Goal: Information Seeking & Learning: Learn about a topic

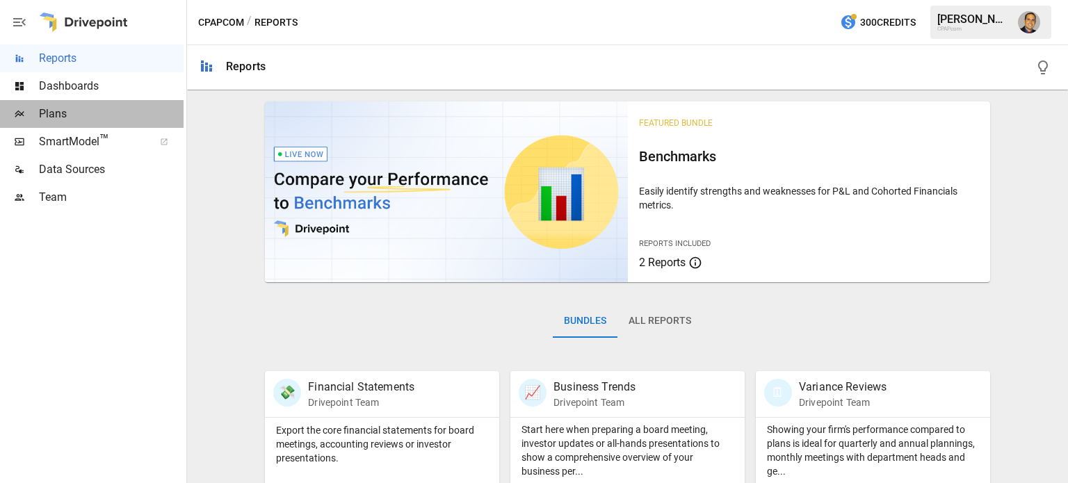
click at [75, 116] on span "Plans" at bounding box center [111, 114] width 145 height 17
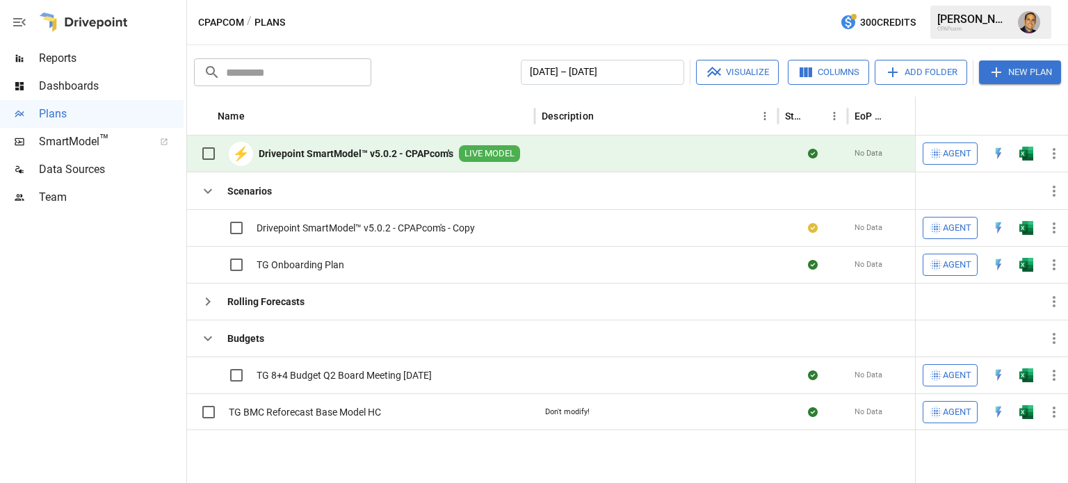
click at [301, 150] on b "Drivepoint SmartModel™ v5.0.2 - CPAPcom's" at bounding box center [356, 154] width 195 height 14
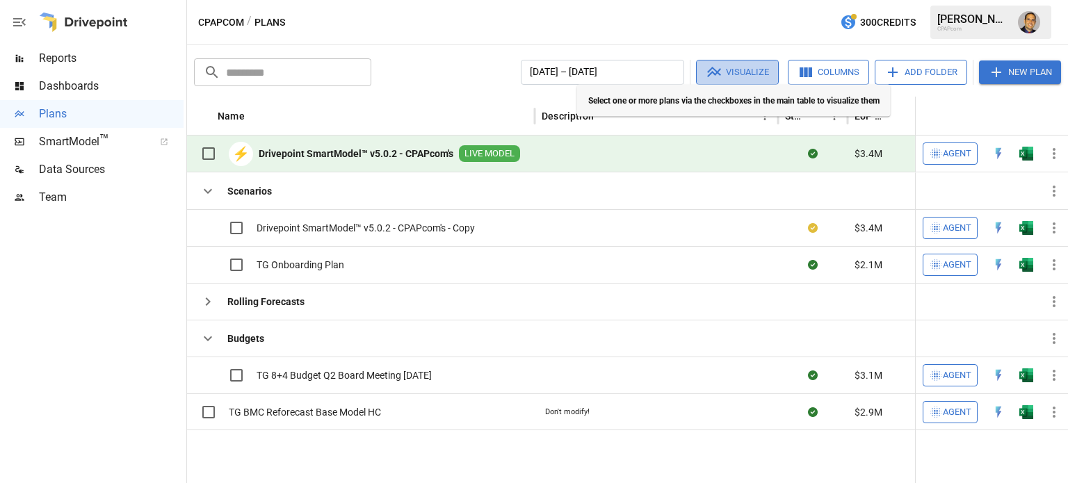
click at [745, 79] on button "Visualize" at bounding box center [737, 72] width 83 height 25
click at [732, 69] on button "Visualize" at bounding box center [737, 72] width 83 height 25
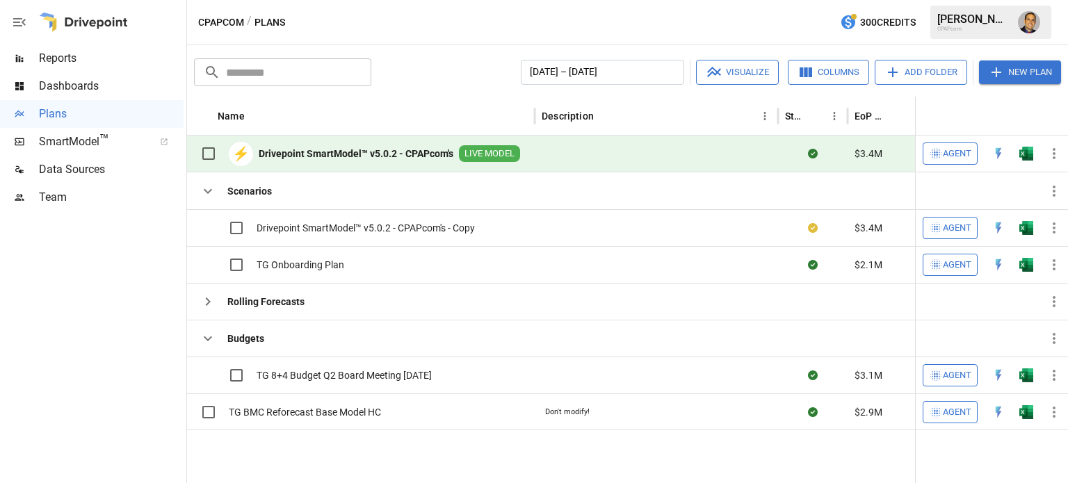
click at [840, 72] on button "Columns" at bounding box center [828, 72] width 81 height 25
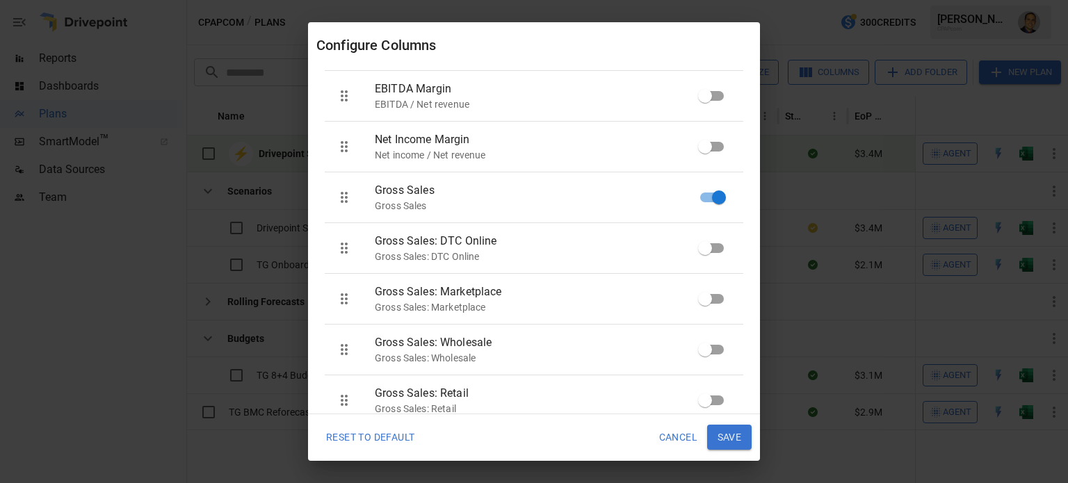
scroll to position [348, 0]
click at [685, 442] on button "Cancel" at bounding box center [678, 437] width 58 height 25
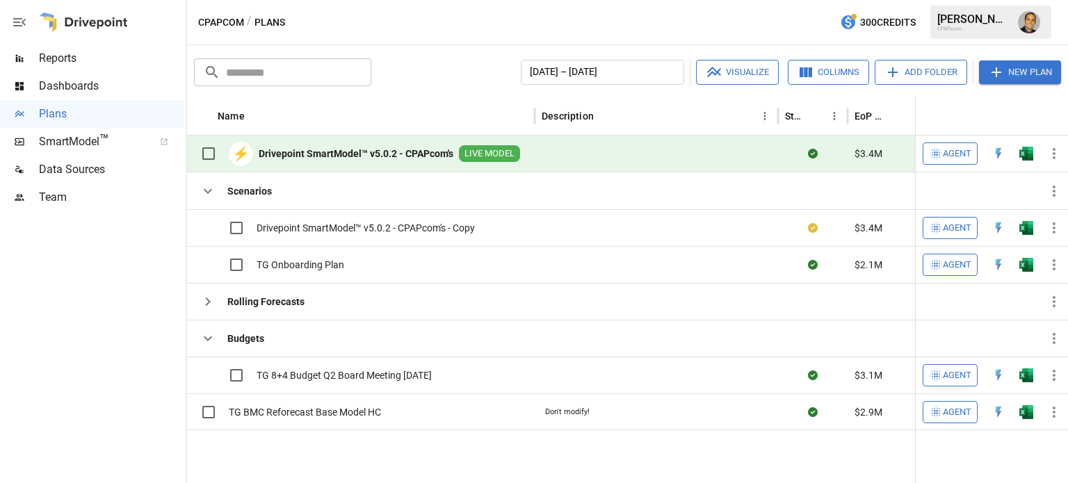
click at [922, 74] on button "Add Folder" at bounding box center [921, 72] width 92 height 25
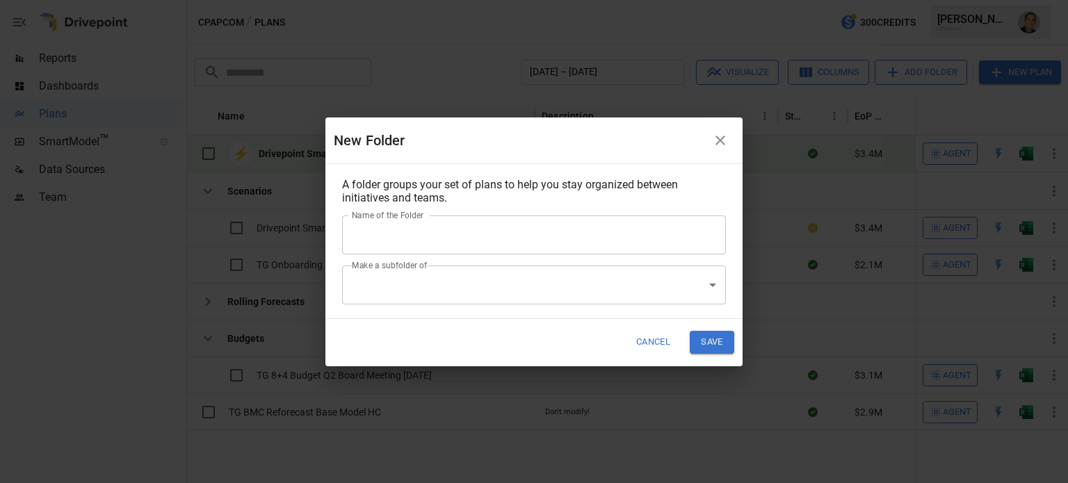
click at [723, 142] on icon "button" at bounding box center [720, 140] width 17 height 17
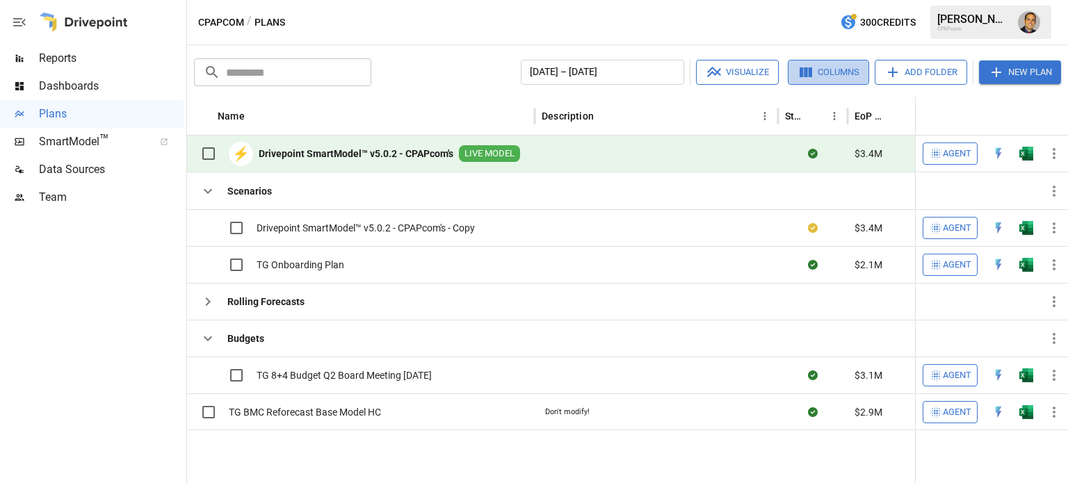
click at [843, 71] on button "Columns" at bounding box center [828, 72] width 81 height 25
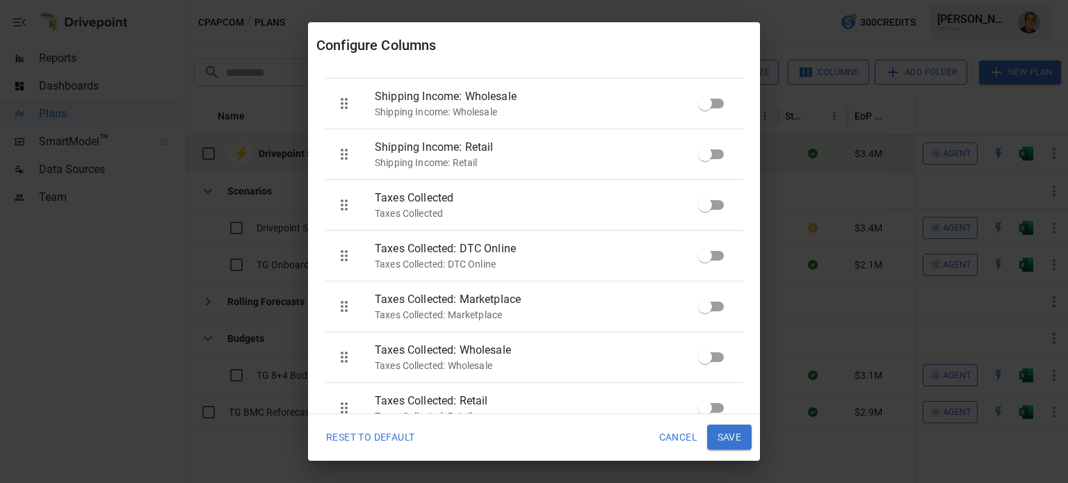
scroll to position [1112, 0]
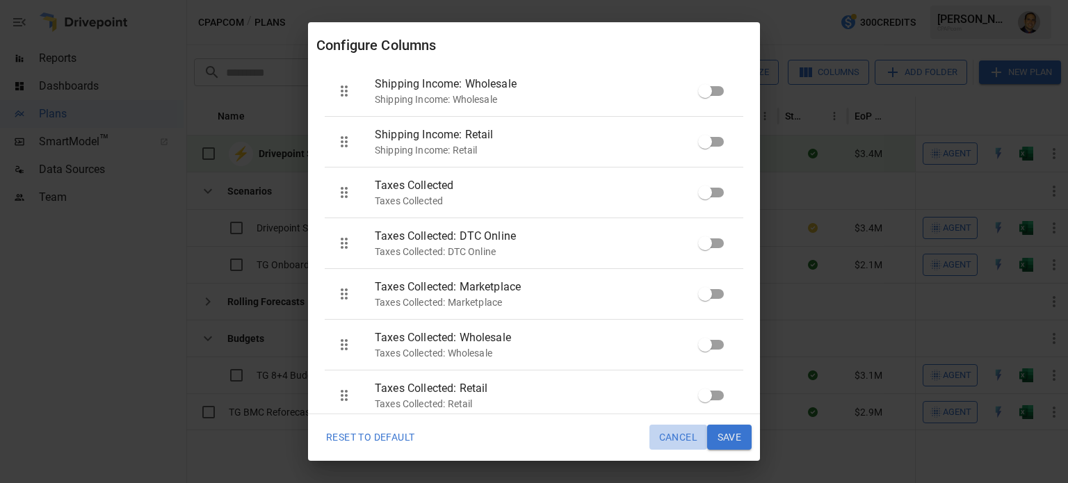
click at [662, 439] on button "Cancel" at bounding box center [678, 437] width 58 height 25
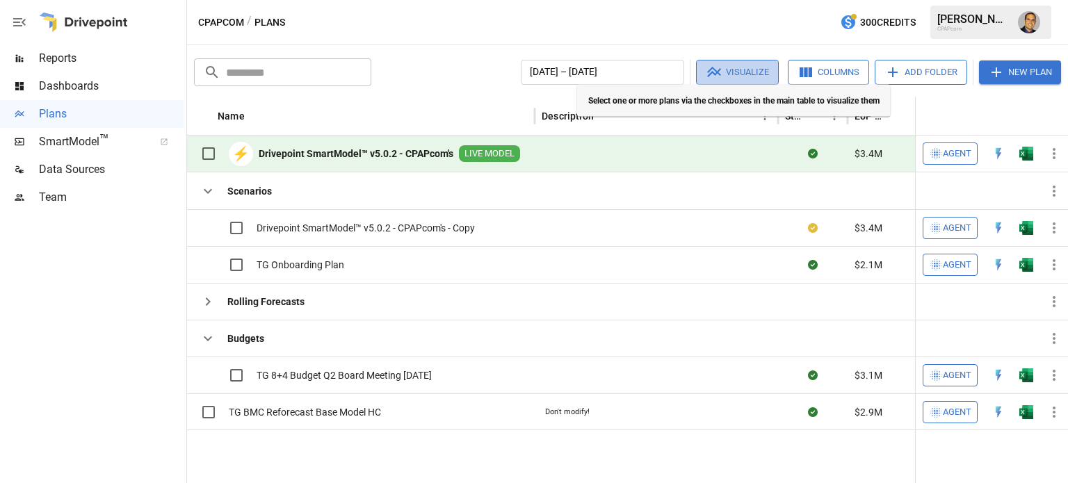
click at [719, 72] on icon "button" at bounding box center [714, 72] width 17 height 17
click at [740, 69] on button "Visualize" at bounding box center [737, 72] width 83 height 25
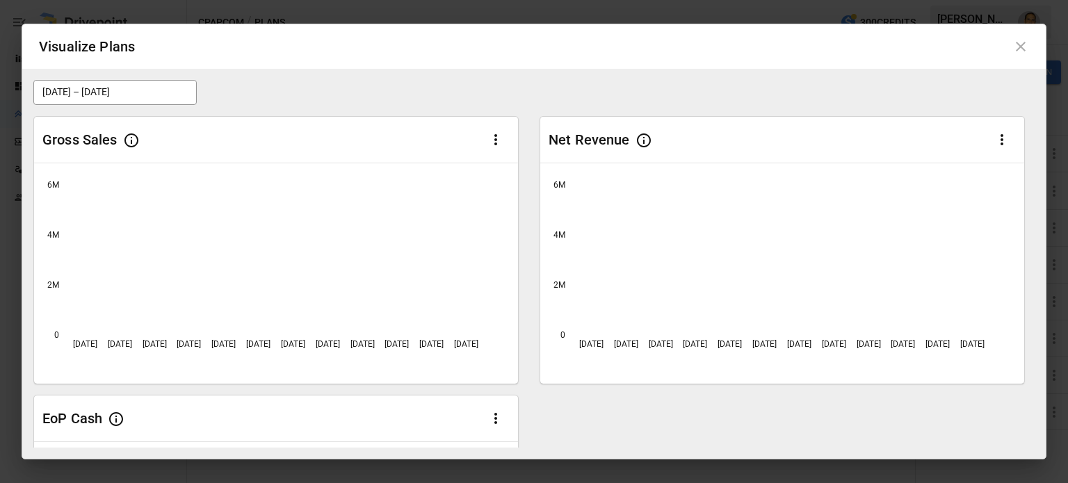
scroll to position [0, 0]
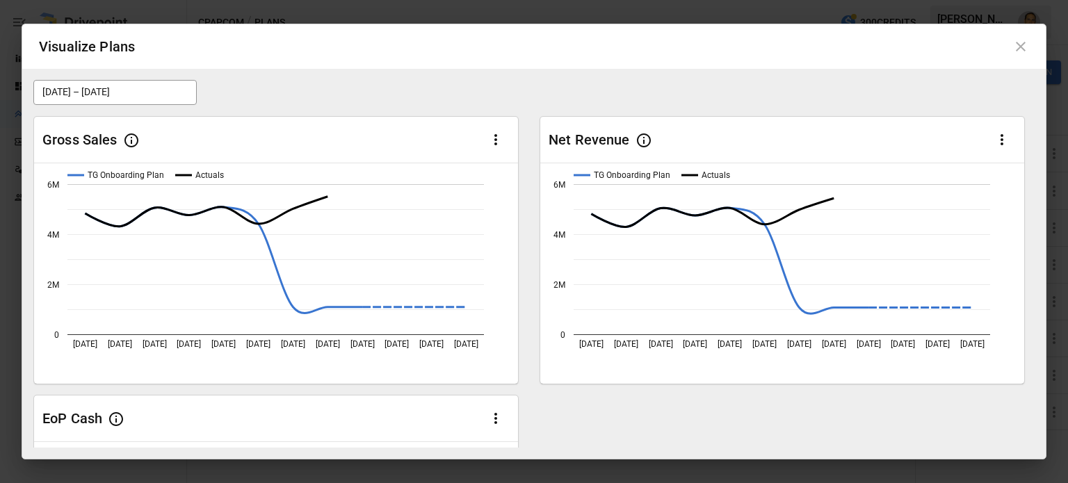
click at [1015, 50] on icon at bounding box center [1020, 46] width 17 height 17
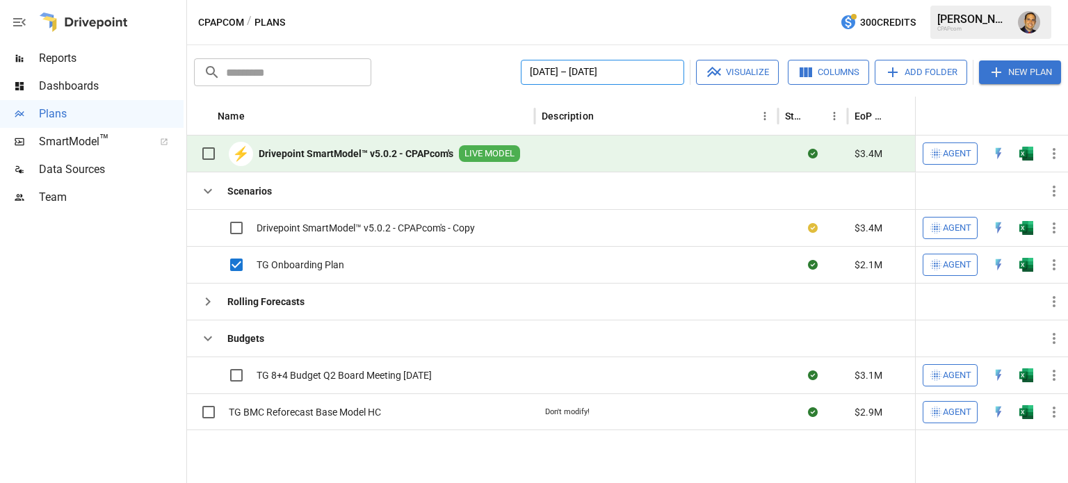
click at [608, 63] on button "[DATE] – [DATE]" at bounding box center [602, 72] width 163 height 25
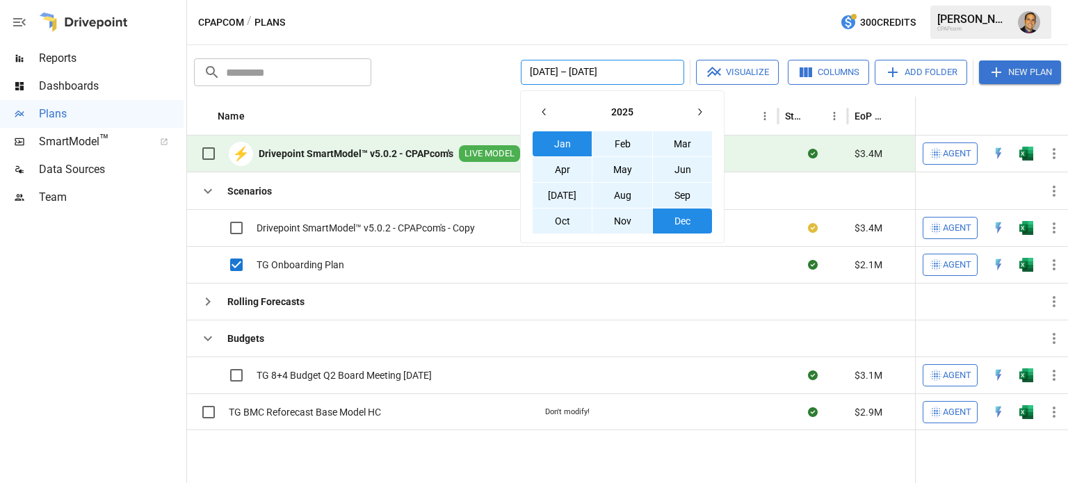
click at [423, 105] on div "Name" at bounding box center [373, 116] width 310 height 38
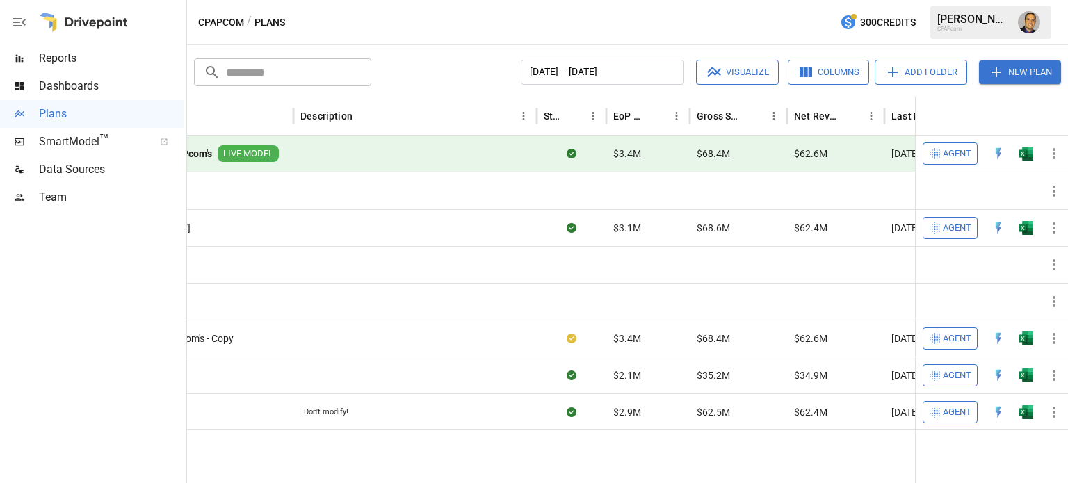
scroll to position [0, 158]
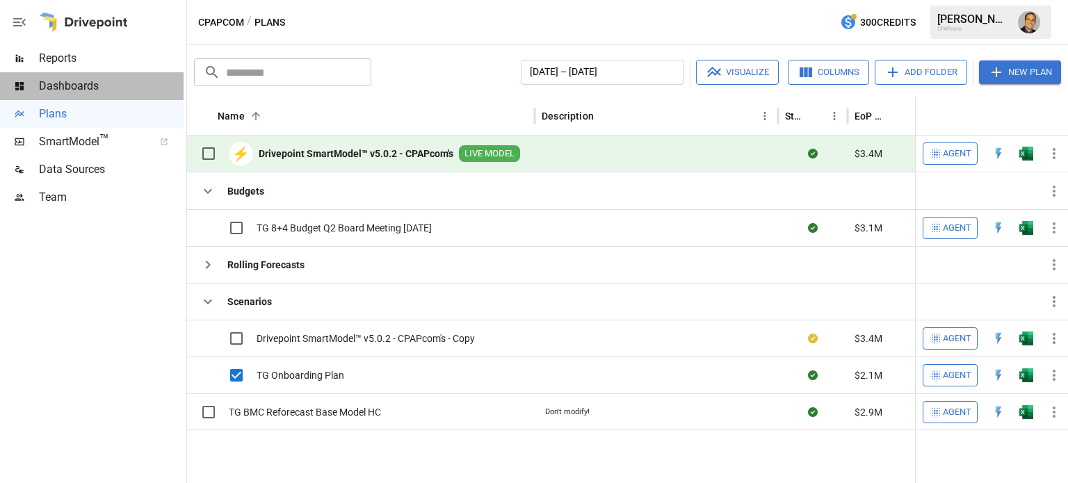
click at [51, 88] on span "Dashboards" at bounding box center [111, 86] width 145 height 17
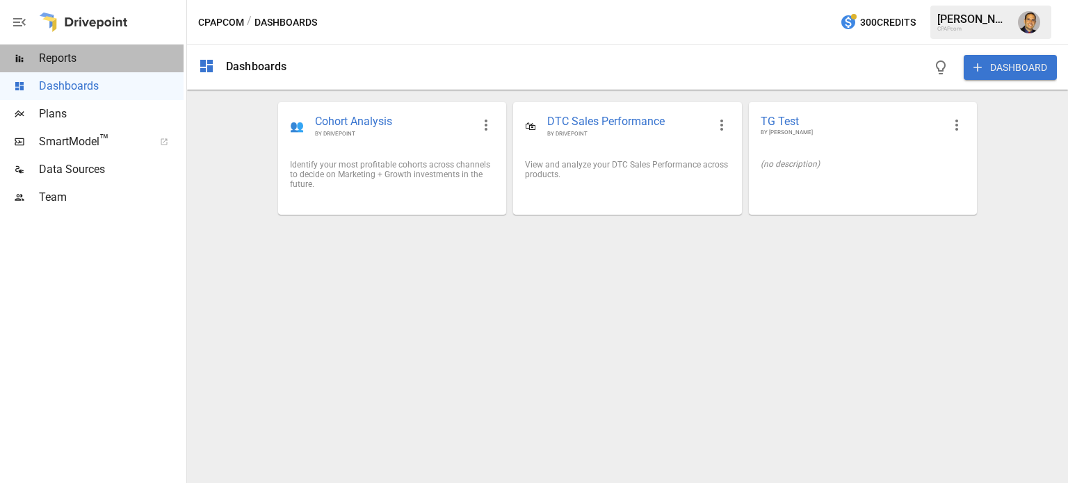
click at [64, 56] on span "Reports" at bounding box center [111, 58] width 145 height 17
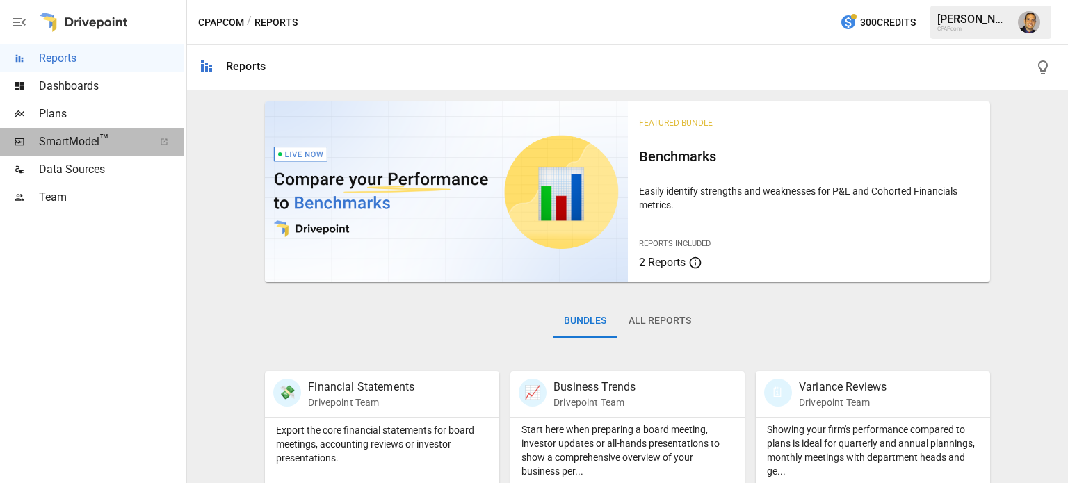
click at [46, 141] on span "SmartModel ™" at bounding box center [92, 141] width 106 height 17
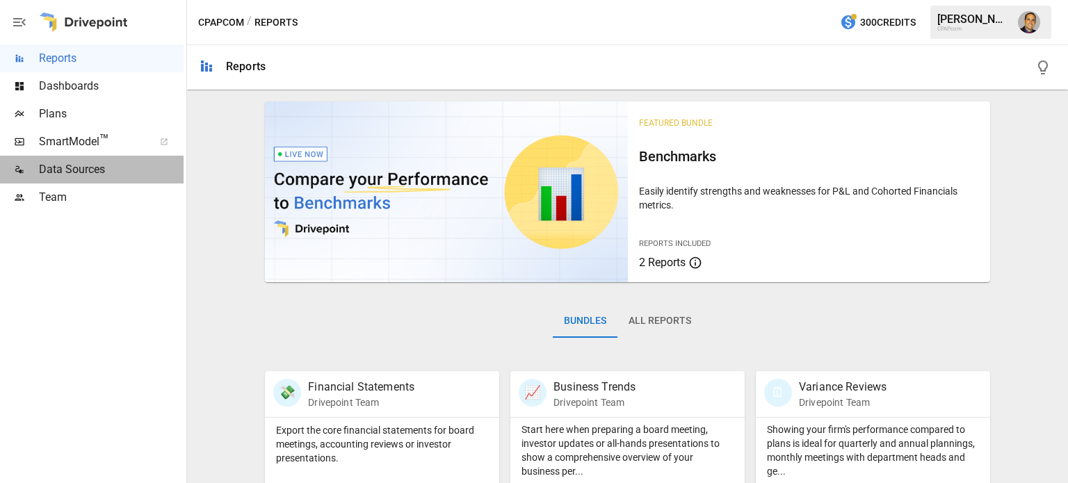
click at [61, 170] on span "Data Sources" at bounding box center [111, 169] width 145 height 17
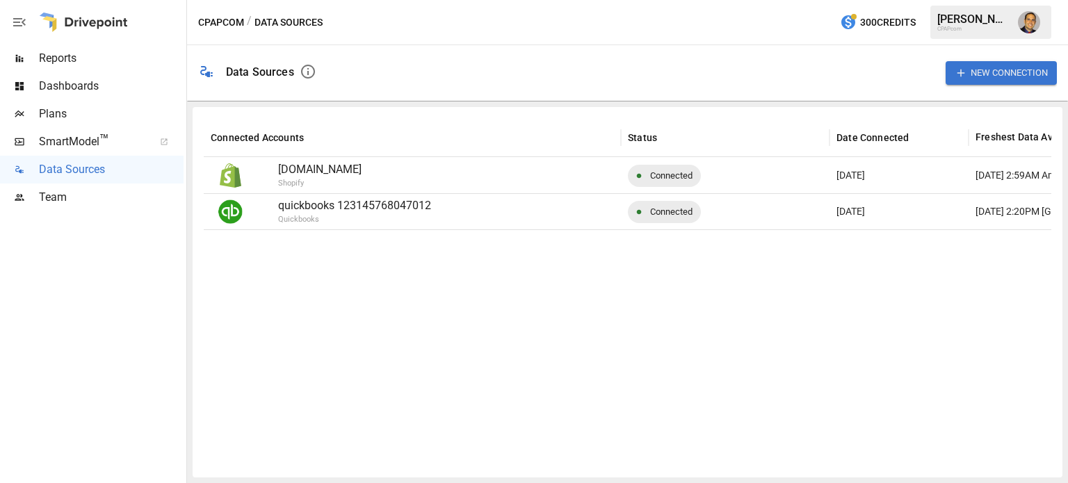
click at [42, 200] on span "Team" at bounding box center [111, 197] width 145 height 17
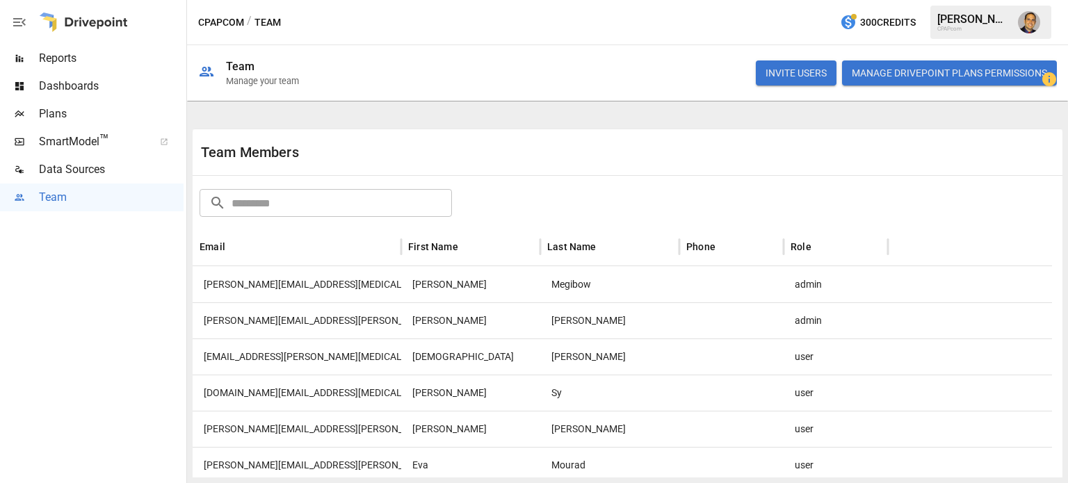
click at [76, 58] on span "Reports" at bounding box center [111, 58] width 145 height 17
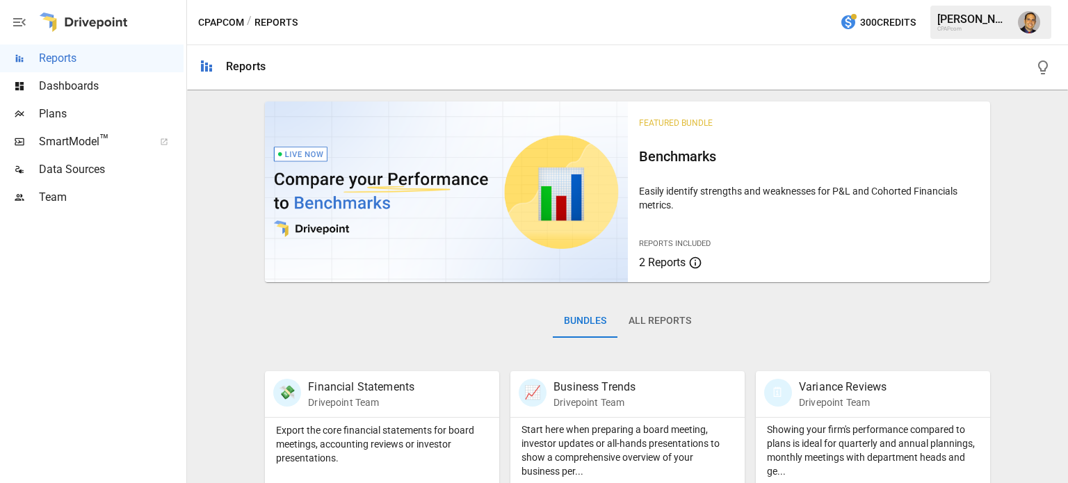
click at [33, 193] on div at bounding box center [19, 197] width 39 height 11
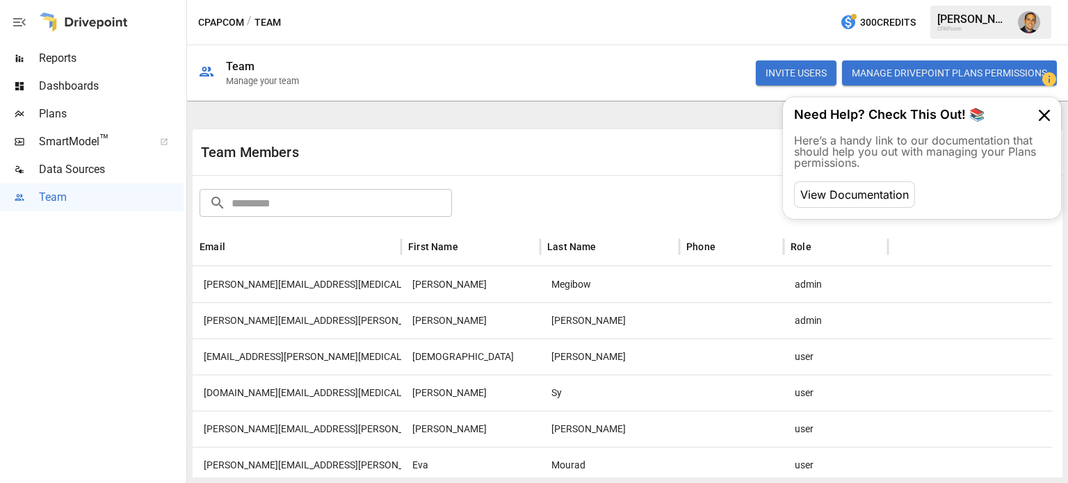
click at [898, 70] on button "Manage Drivepoint Plans Permissions" at bounding box center [949, 72] width 215 height 25
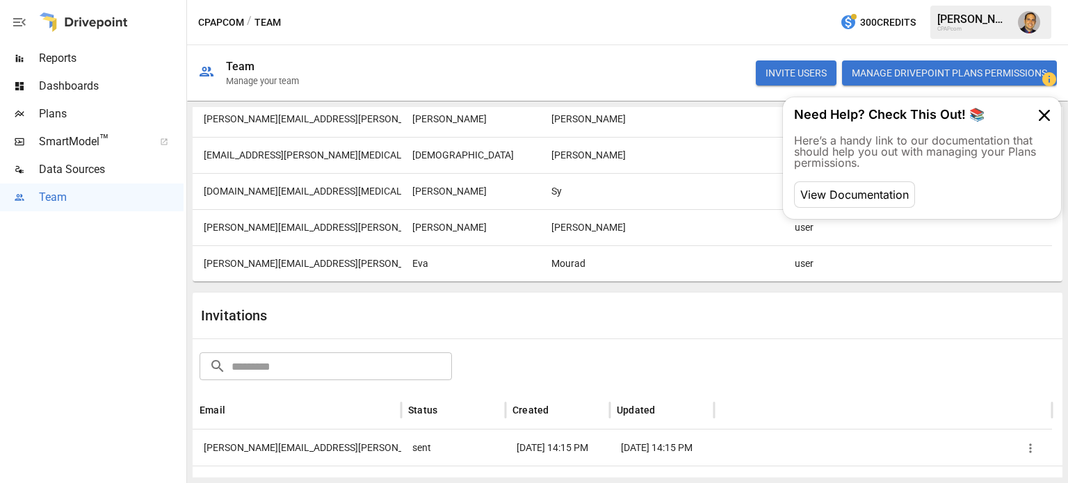
scroll to position [108, 0]
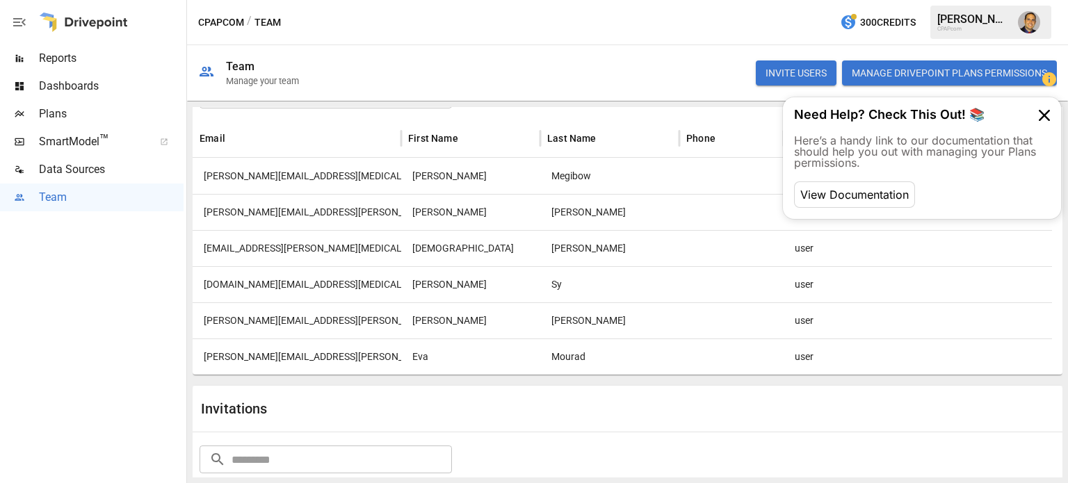
click at [51, 107] on span "Plans" at bounding box center [111, 114] width 145 height 17
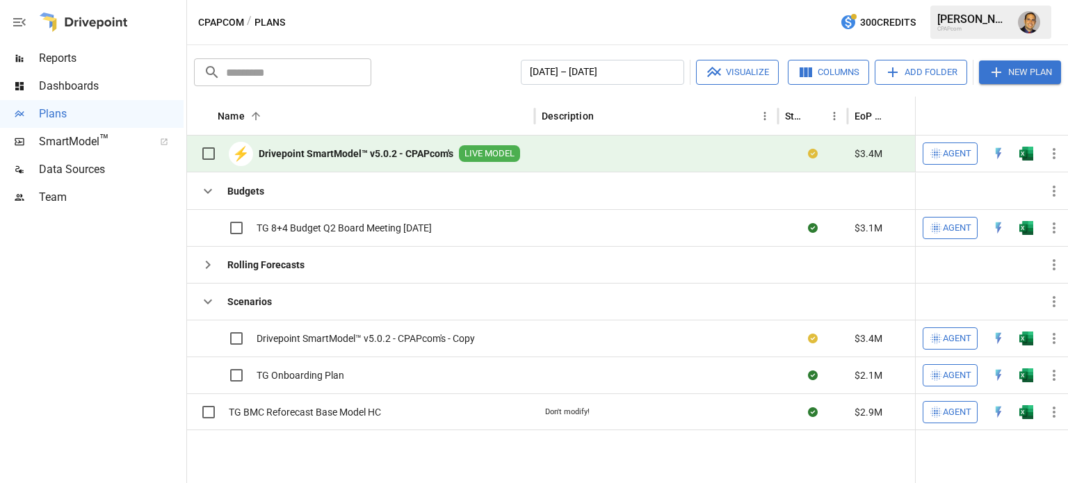
click at [909, 74] on button "Add Folder" at bounding box center [921, 72] width 92 height 25
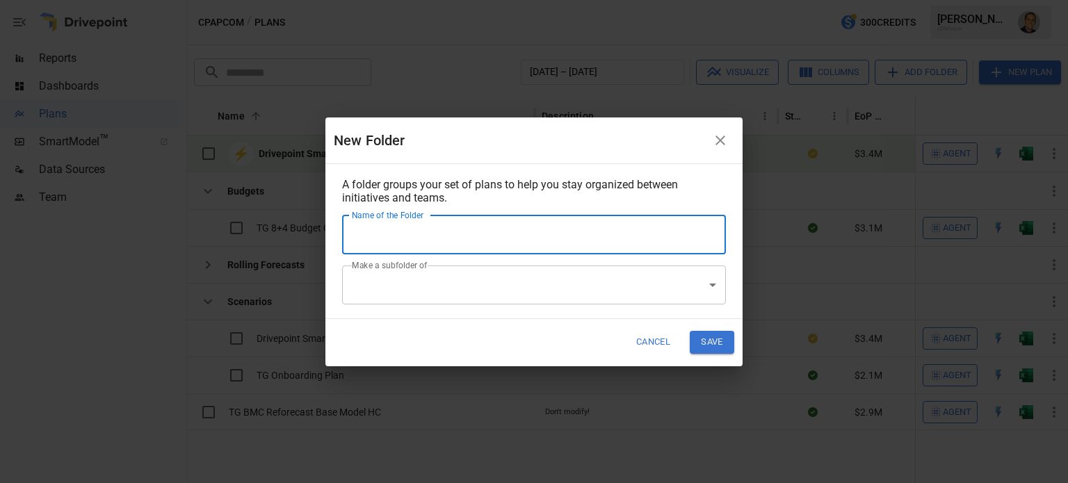
click at [423, 236] on input "Name of the Folder" at bounding box center [534, 235] width 384 height 39
type input "*******"
click at [707, 343] on button "Save" at bounding box center [712, 342] width 44 height 23
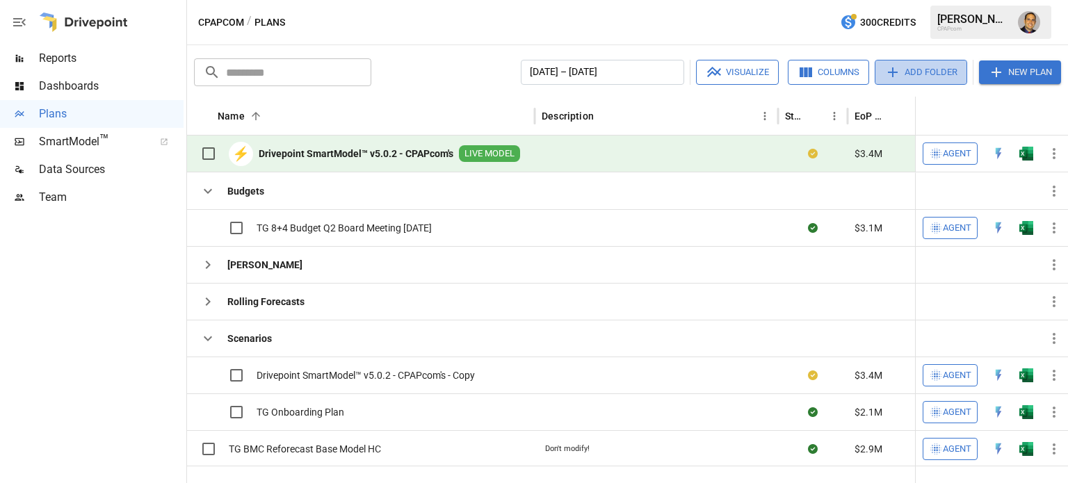
click at [916, 67] on button "Add Folder" at bounding box center [921, 72] width 92 height 25
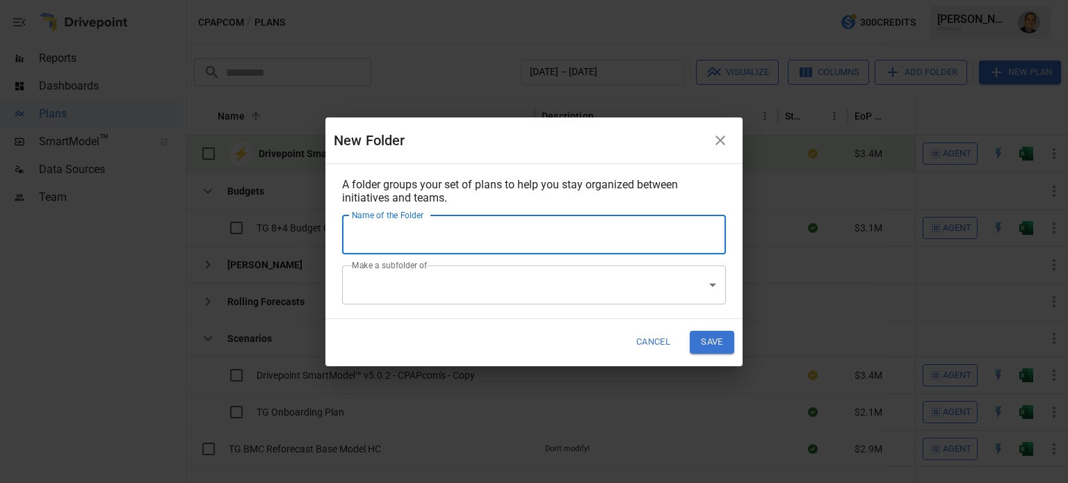
click at [379, 236] on input "Name of the Folder" at bounding box center [534, 235] width 384 height 39
type input "***"
click at [718, 343] on button "Save" at bounding box center [712, 342] width 44 height 23
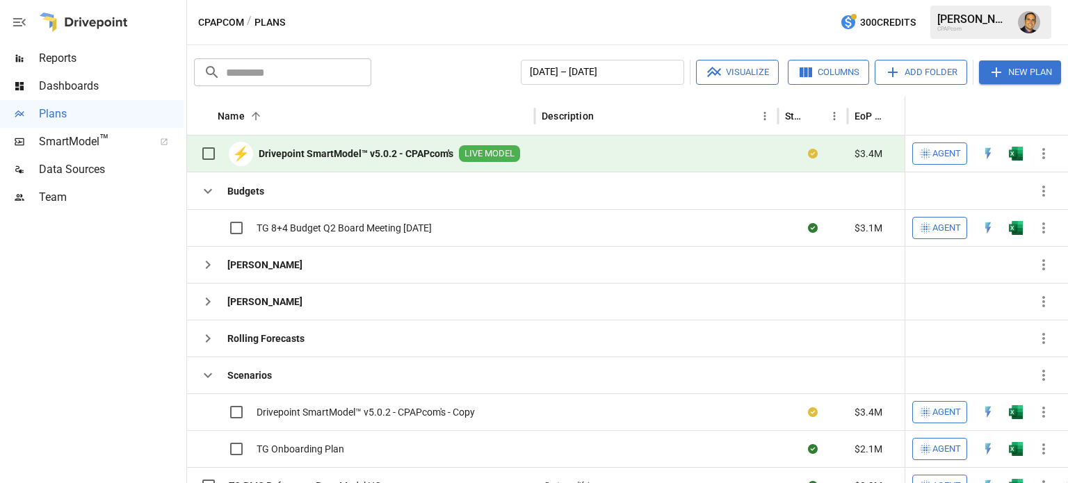
click at [60, 202] on span "Team" at bounding box center [111, 197] width 145 height 17
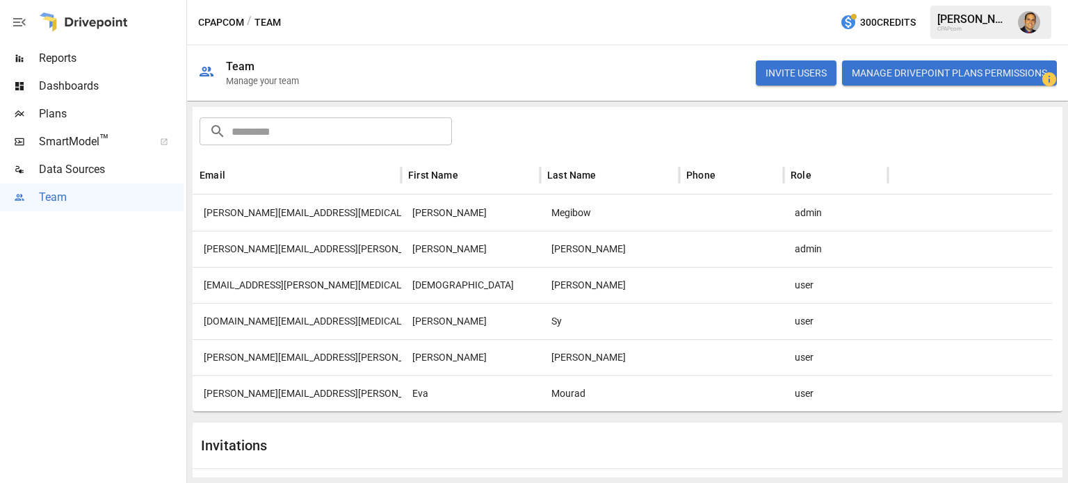
scroll to position [39, 0]
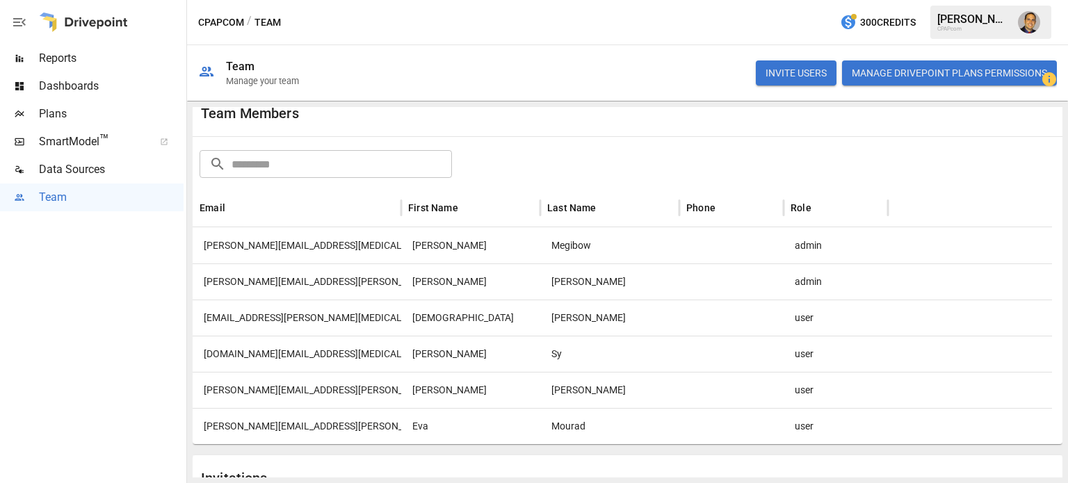
click at [826, 321] on div "user" at bounding box center [836, 318] width 104 height 36
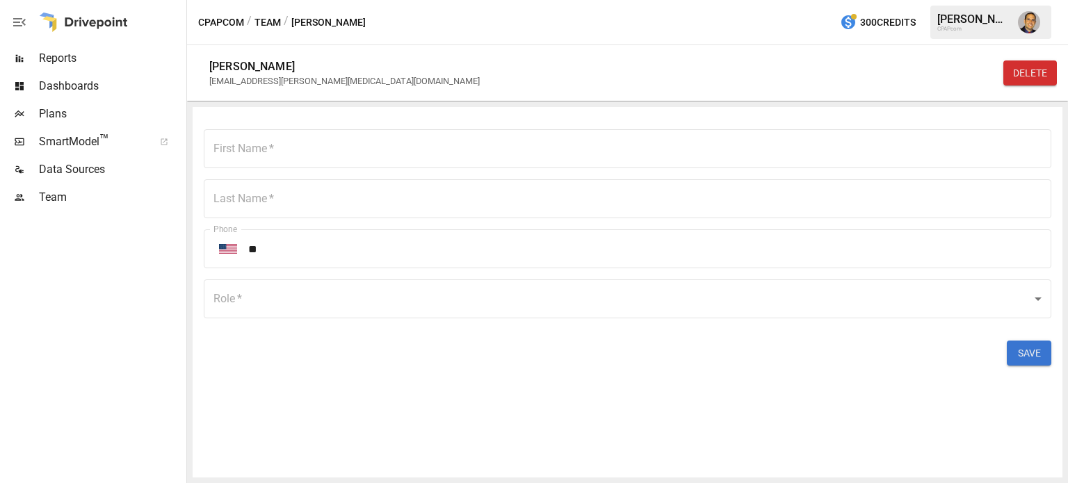
type input "******"
type input "*****"
type input "****"
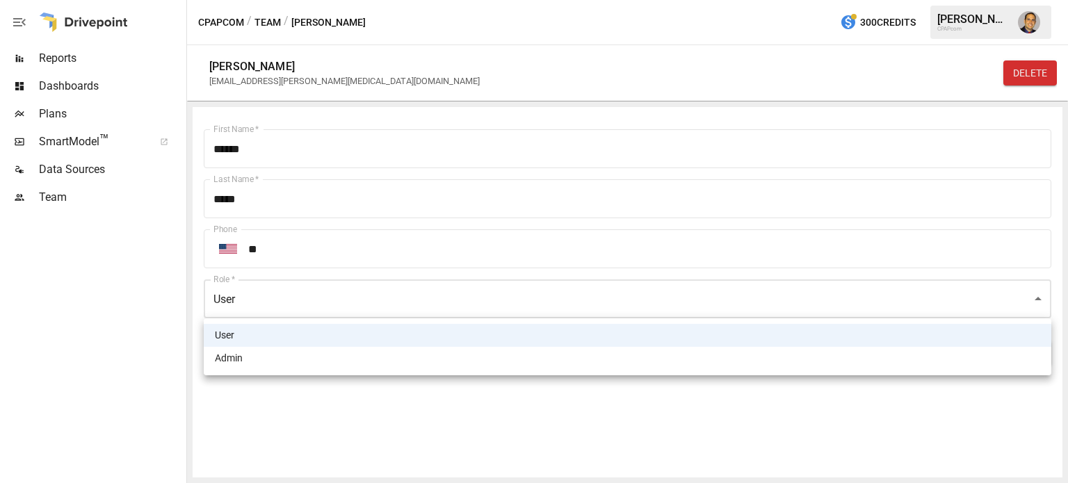
click at [244, 0] on body "Reports Dashboards Plans SmartModel ™ Data Sources Team CPAPcom / Team / [PERSO…" at bounding box center [534, 0] width 1068 height 0
click at [242, 408] on div at bounding box center [534, 241] width 1068 height 483
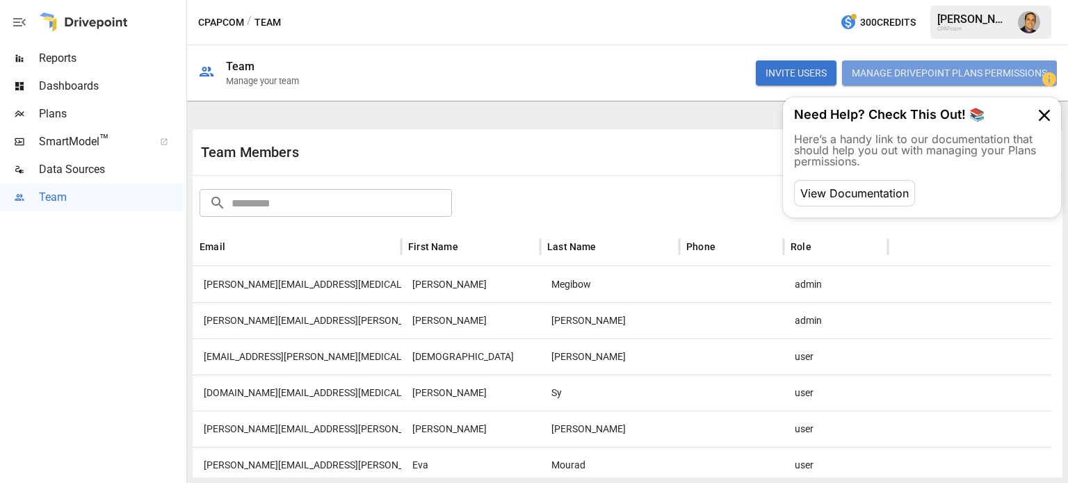
click at [965, 69] on button "Manage Drivepoint Plans Permissions" at bounding box center [949, 72] width 215 height 25
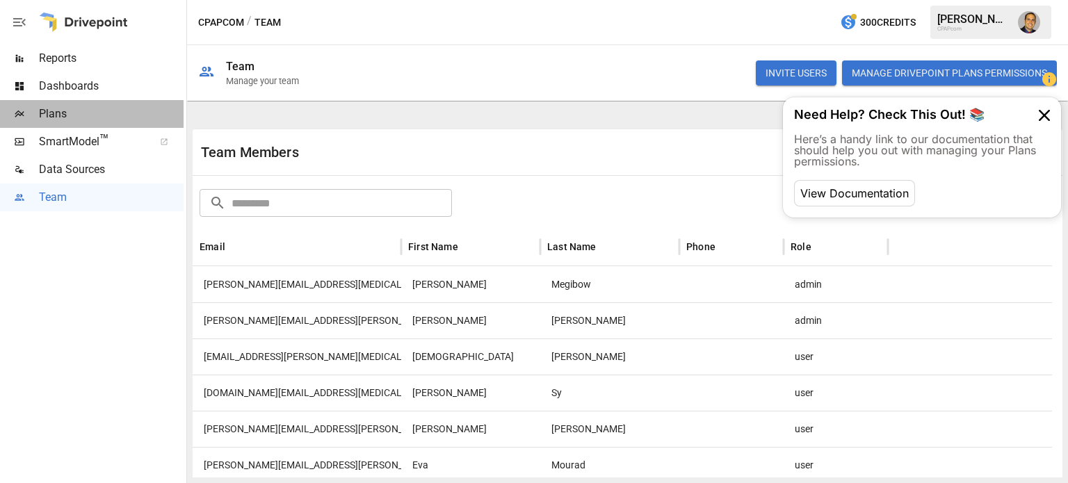
click at [53, 111] on span "Plans" at bounding box center [111, 114] width 145 height 17
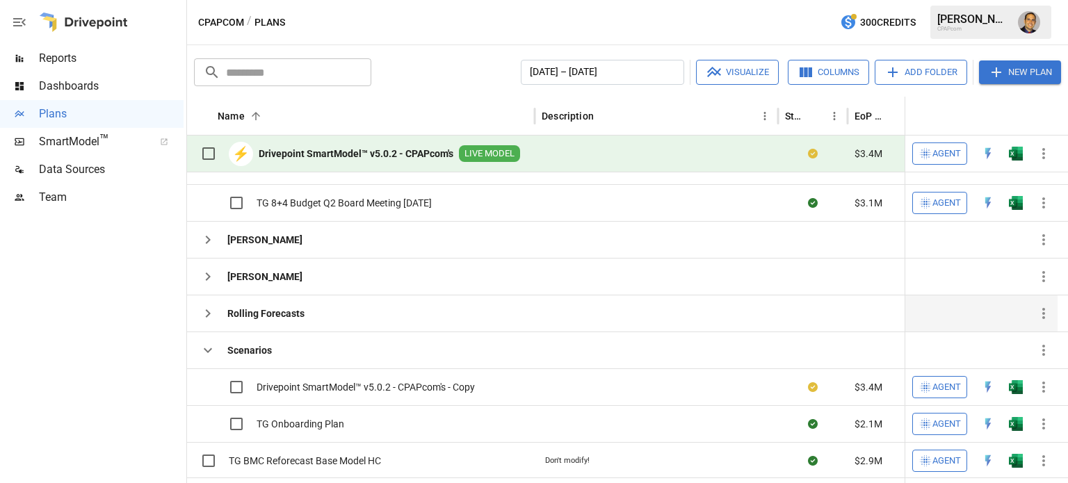
scroll to position [29, 0]
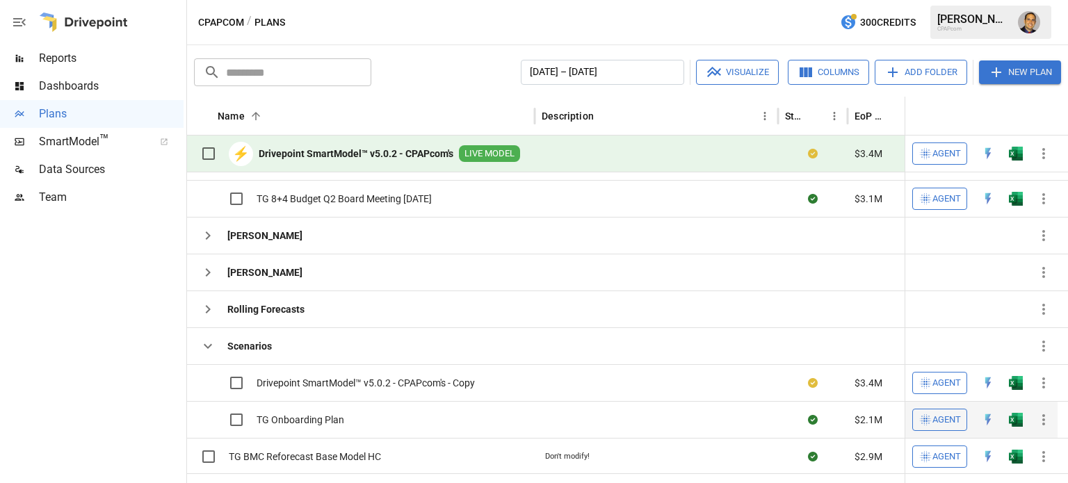
click at [953, 422] on span "Agent" at bounding box center [946, 420] width 29 height 16
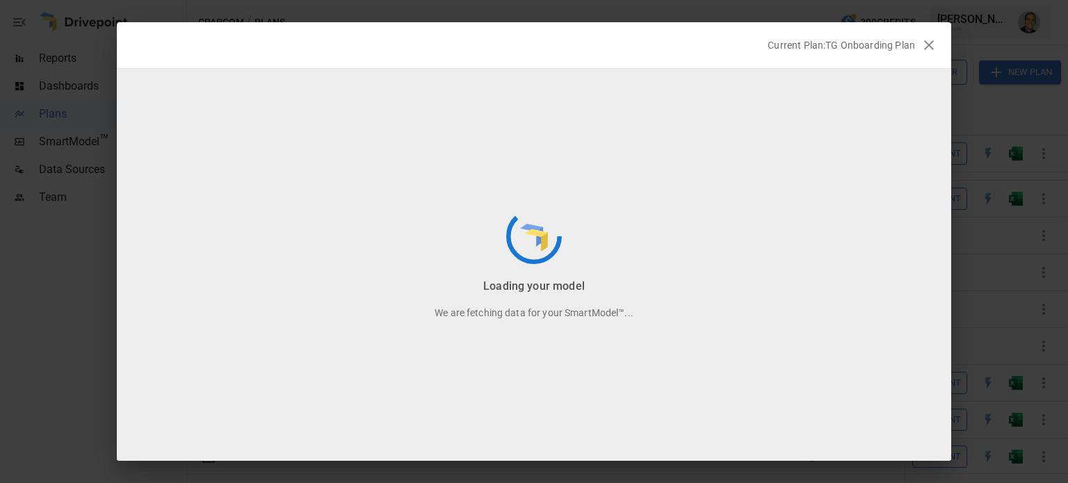
scroll to position [18, 0]
click at [926, 46] on icon "button" at bounding box center [929, 45] width 17 height 17
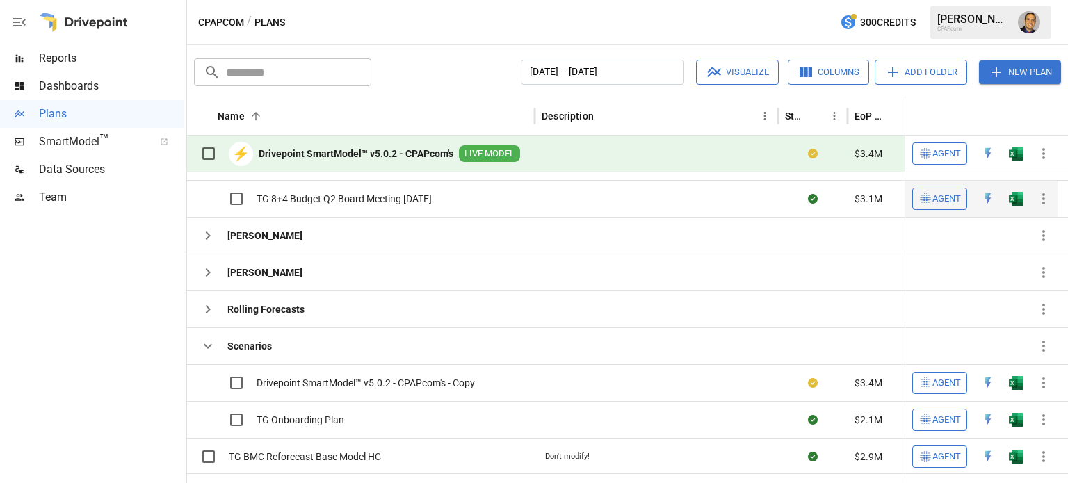
click at [1042, 197] on icon "button" at bounding box center [1043, 199] width 17 height 17
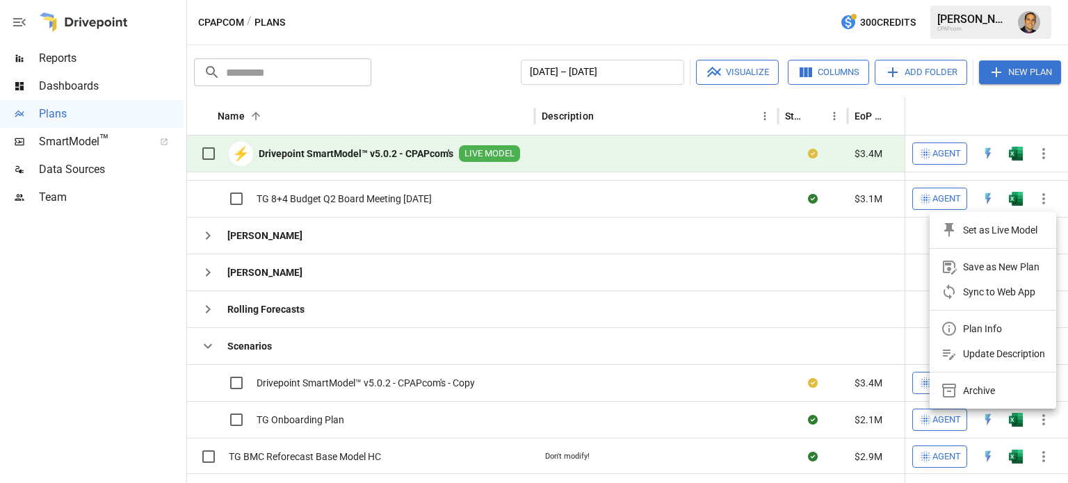
click at [690, 122] on div at bounding box center [534, 241] width 1068 height 483
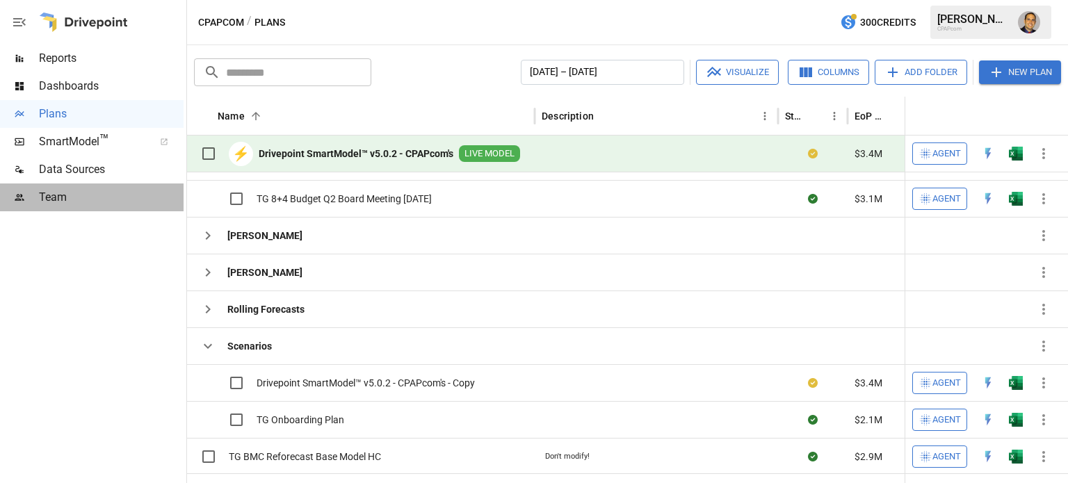
click at [60, 198] on span "Team" at bounding box center [111, 197] width 145 height 17
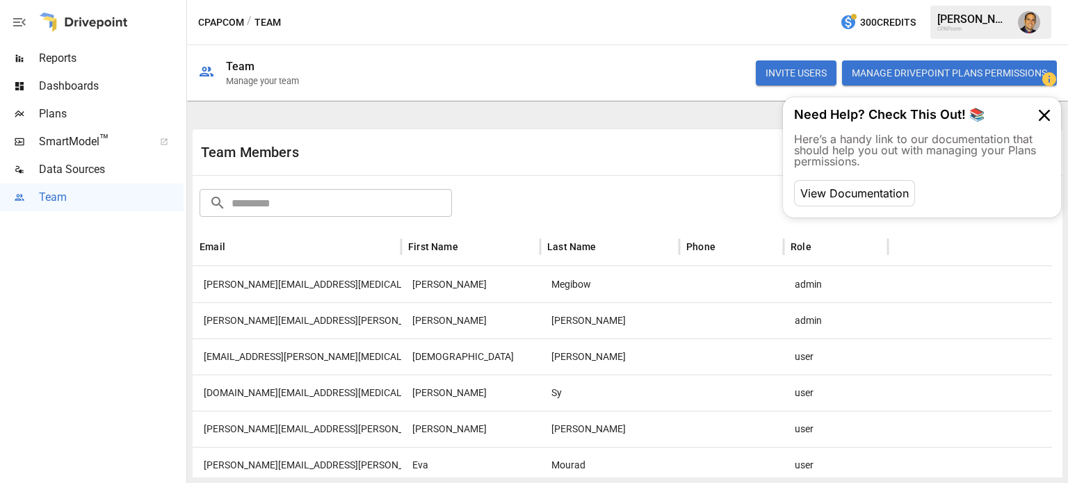
click at [946, 69] on button "Manage Drivepoint Plans Permissions" at bounding box center [949, 72] width 215 height 25
click at [58, 120] on span "Plans" at bounding box center [111, 114] width 145 height 17
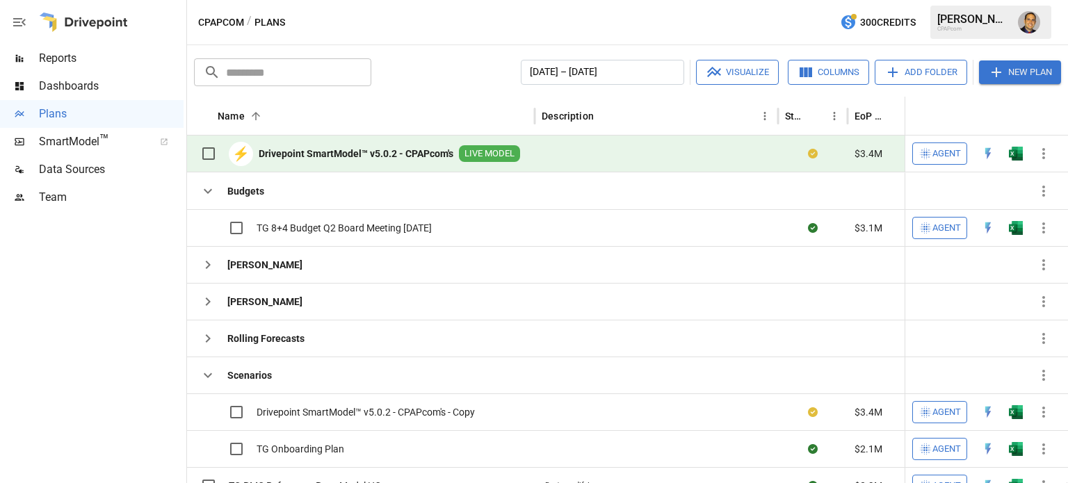
click at [61, 194] on span "Team" at bounding box center [111, 197] width 145 height 17
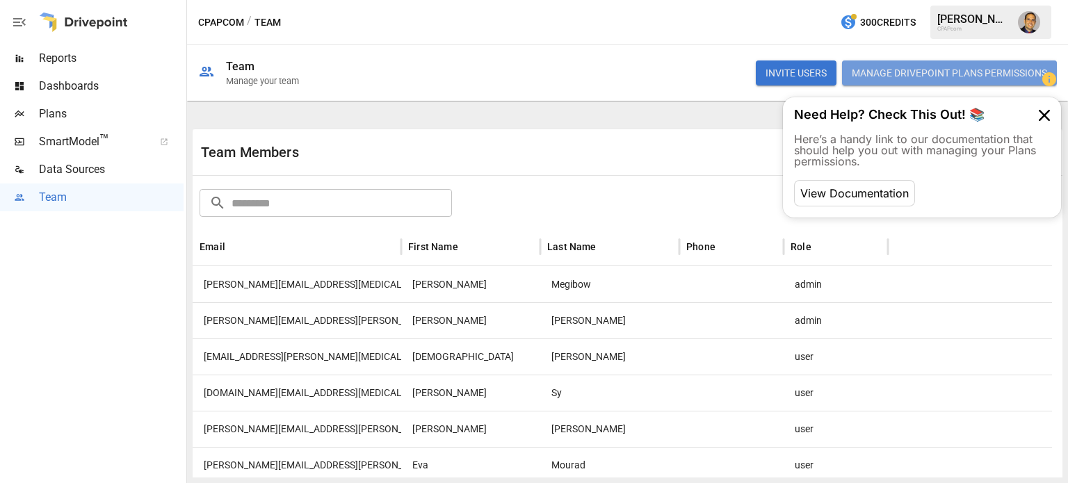
click at [896, 76] on button "Manage Drivepoint Plans Permissions" at bounding box center [949, 72] width 215 height 25
click at [60, 120] on span "Plans" at bounding box center [111, 114] width 145 height 17
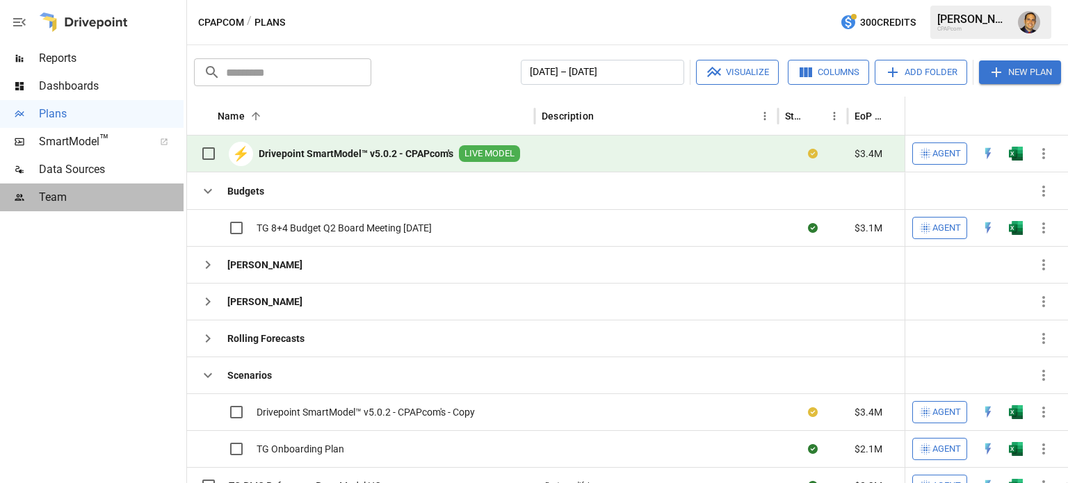
click at [81, 197] on span "Team" at bounding box center [111, 197] width 145 height 17
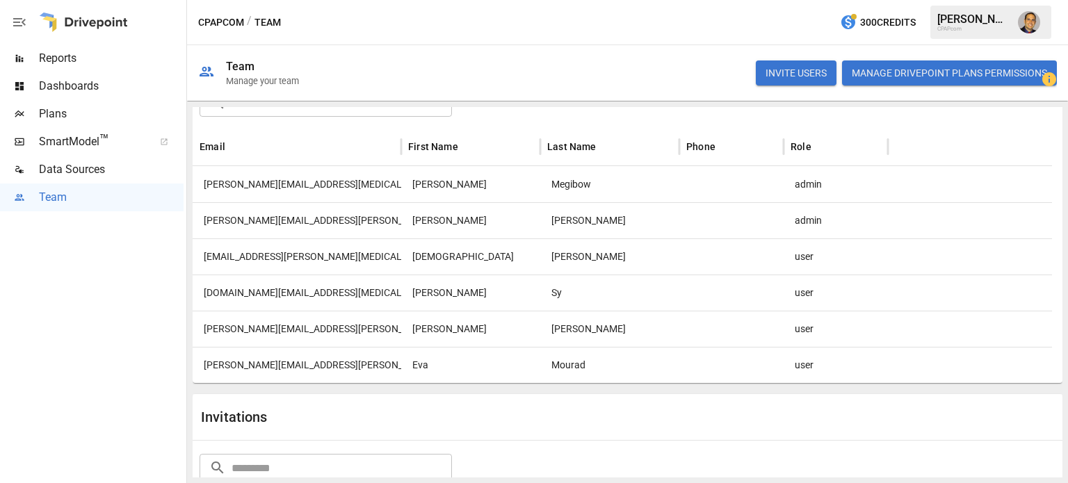
scroll to position [70, 0]
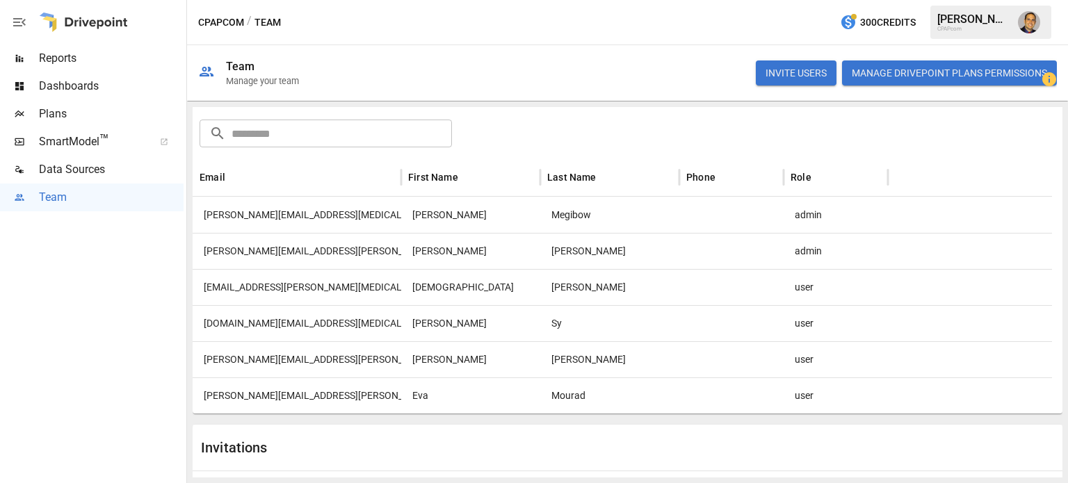
click at [65, 113] on span "Plans" at bounding box center [111, 114] width 145 height 17
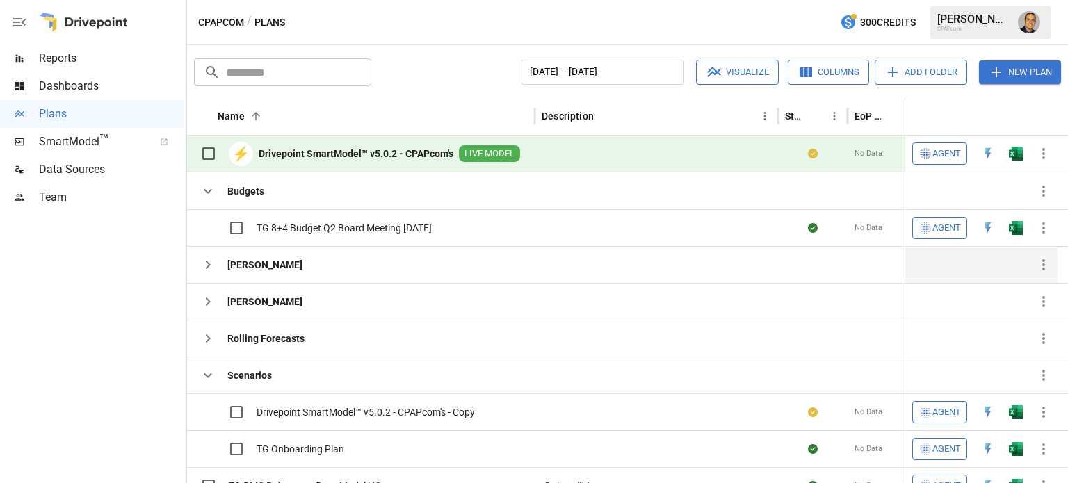
click at [1045, 266] on icon "button" at bounding box center [1043, 265] width 17 height 17
click at [280, 273] on div at bounding box center [534, 241] width 1068 height 483
drag, startPoint x: 250, startPoint y: 265, endPoint x: 229, endPoint y: 270, distance: 22.1
click at [229, 270] on b "[PERSON_NAME]" at bounding box center [264, 265] width 75 height 14
click at [1051, 266] on icon "button" at bounding box center [1043, 265] width 17 height 17
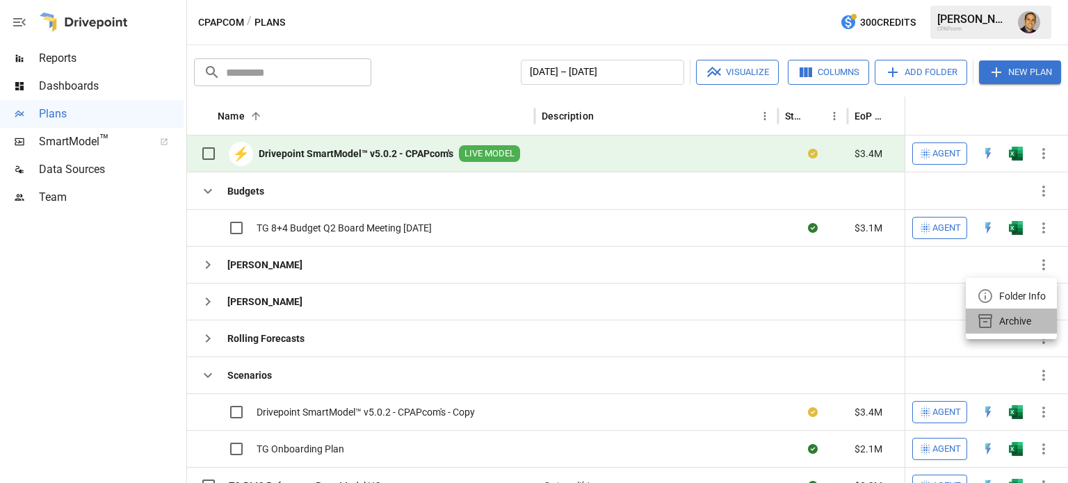
click at [1015, 319] on div "Archive" at bounding box center [1015, 321] width 32 height 17
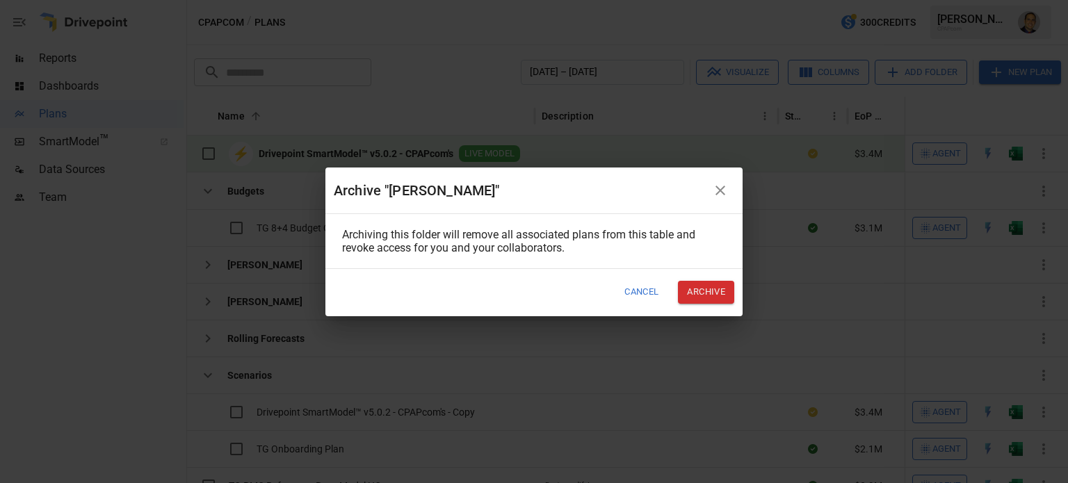
click at [715, 291] on button "Archive" at bounding box center [706, 292] width 56 height 23
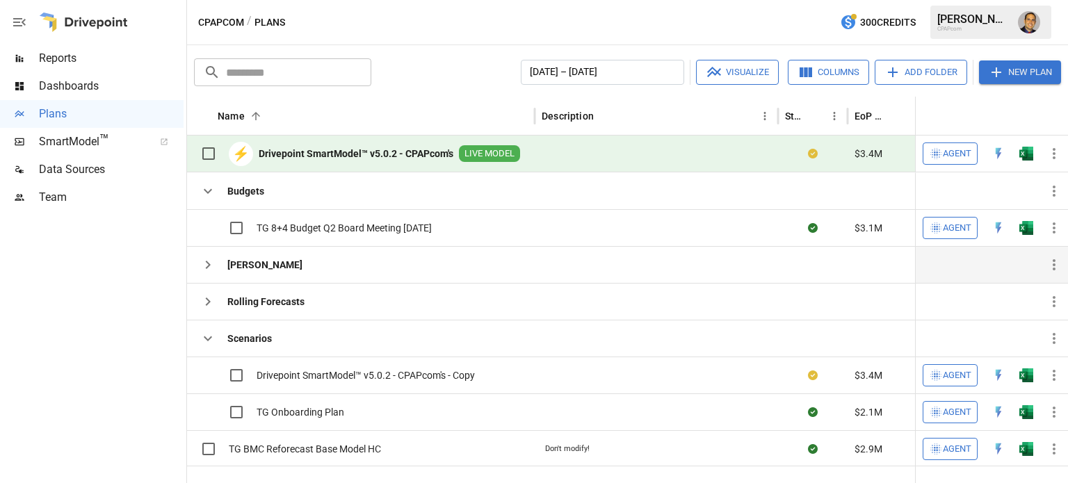
drag, startPoint x: 269, startPoint y: 269, endPoint x: 1055, endPoint y: 266, distance: 785.7
click at [1055, 266] on icon "button" at bounding box center [1054, 265] width 17 height 17
click at [1055, 266] on div at bounding box center [534, 241] width 1068 height 483
click at [1055, 266] on icon "button" at bounding box center [1054, 265] width 17 height 17
click at [1015, 292] on div "Folder Info" at bounding box center [1022, 296] width 47 height 17
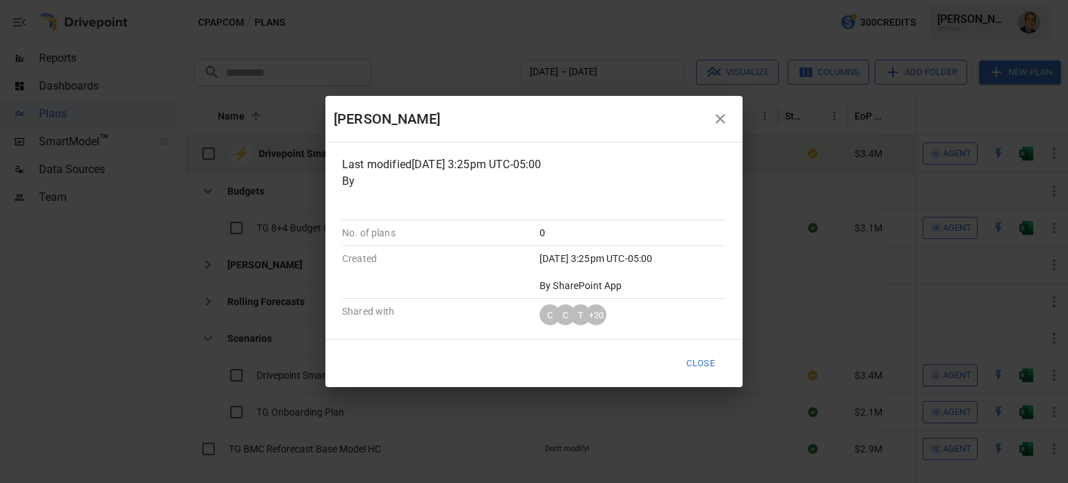
click at [575, 264] on div "[DATE] 3:25pm UTC-05:00 By SharePoint App" at bounding box center [626, 267] width 197 height 52
click at [550, 297] on div "C C T + 20" at bounding box center [626, 309] width 197 height 32
click at [481, 322] on div "Last modified [DATE] 3:25pm UTC-05:00 By No. of plans 0 Created [DATE] 3:25pm U…" at bounding box center [533, 241] width 417 height 197
click at [698, 367] on button "Close" at bounding box center [700, 363] width 47 height 23
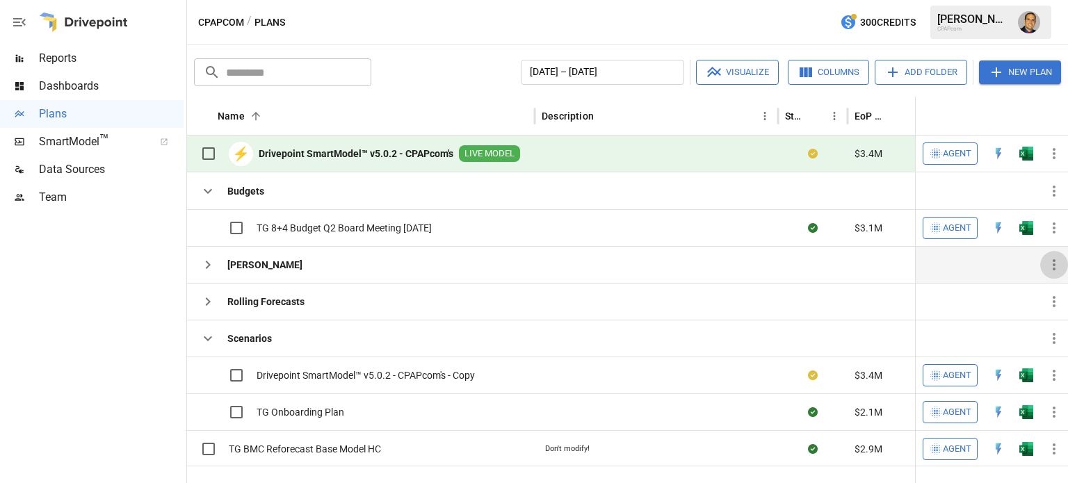
click at [1057, 264] on icon "button" at bounding box center [1054, 265] width 17 height 17
click at [1017, 324] on div "Archive" at bounding box center [1015, 321] width 32 height 17
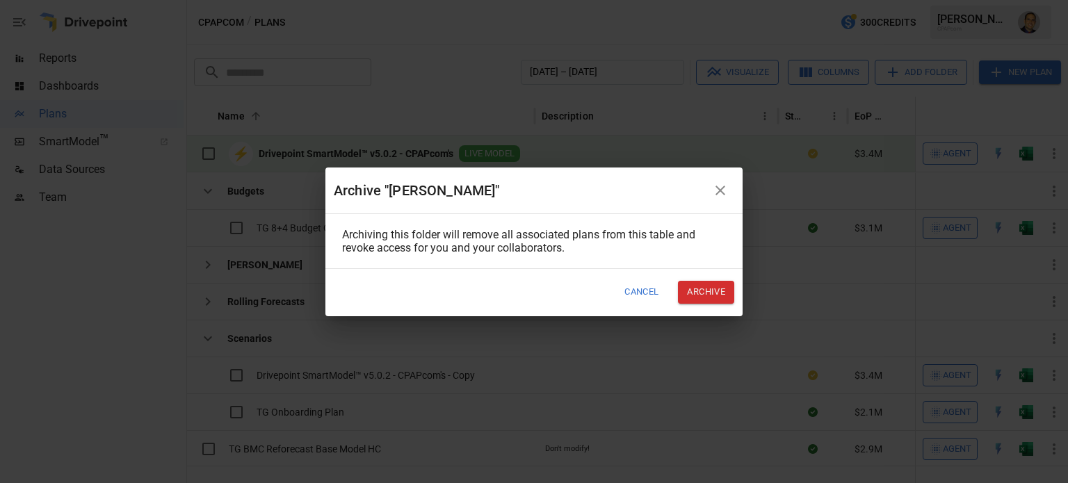
click at [695, 294] on button "Archive" at bounding box center [706, 292] width 56 height 23
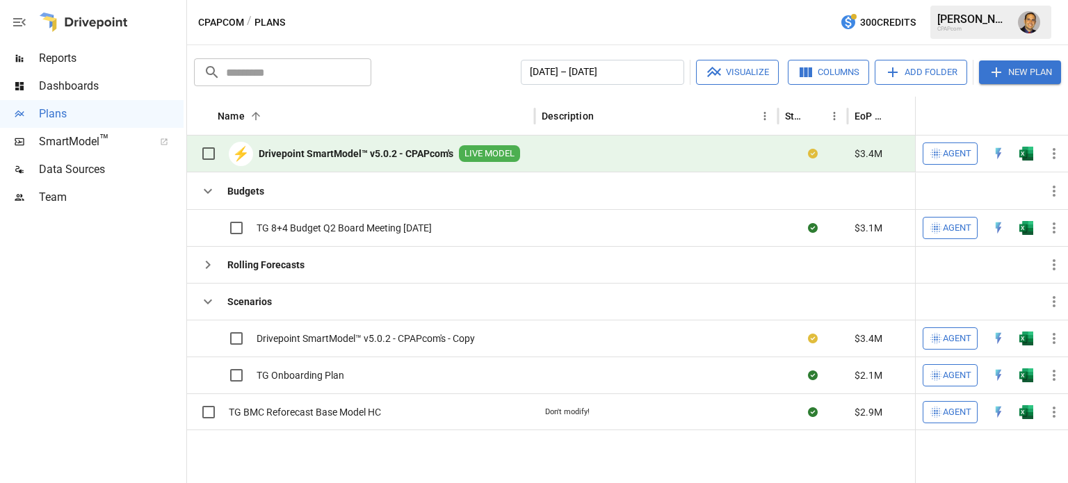
click at [909, 72] on button "Add Folder" at bounding box center [921, 72] width 92 height 25
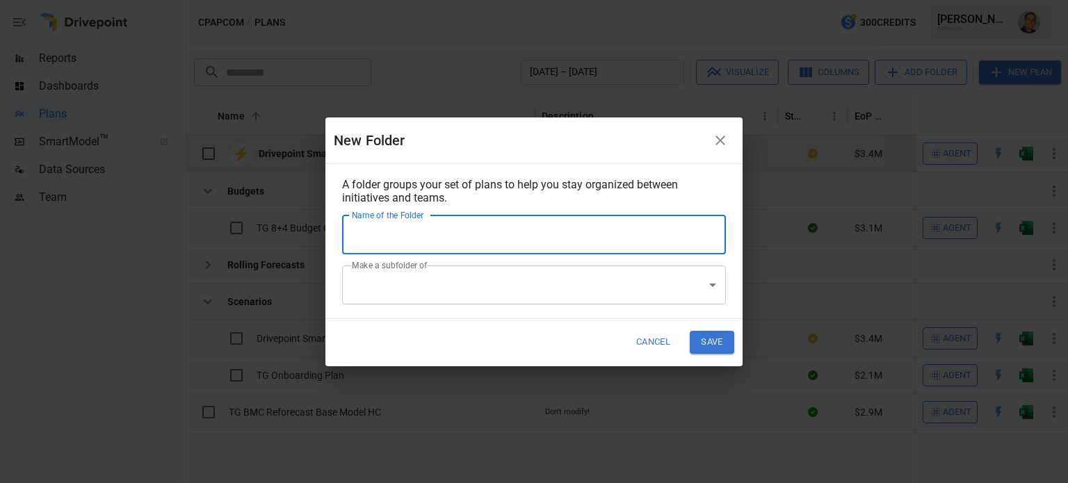
click at [381, 232] on input "Name of the Folder" at bounding box center [534, 235] width 384 height 39
type input "**********"
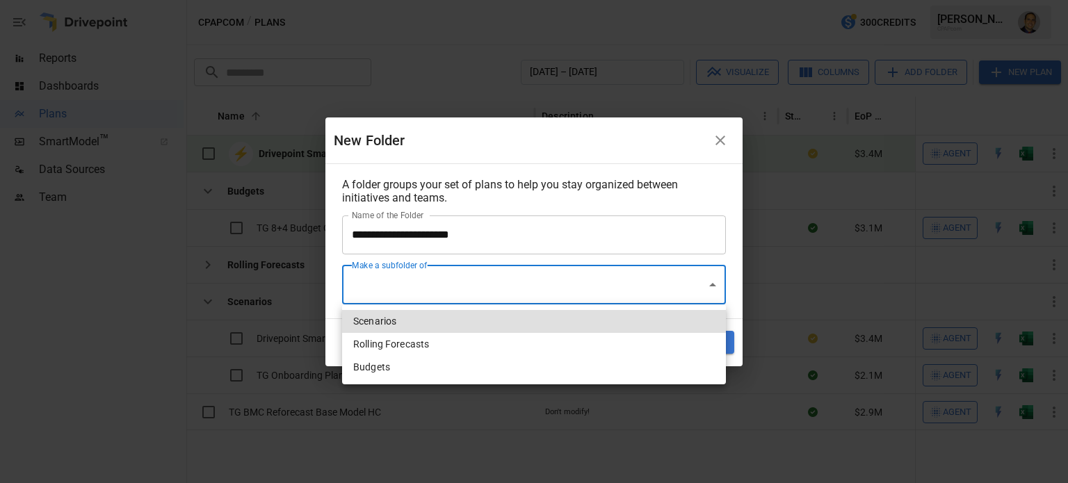
click at [713, 0] on body "**********" at bounding box center [534, 0] width 1068 height 0
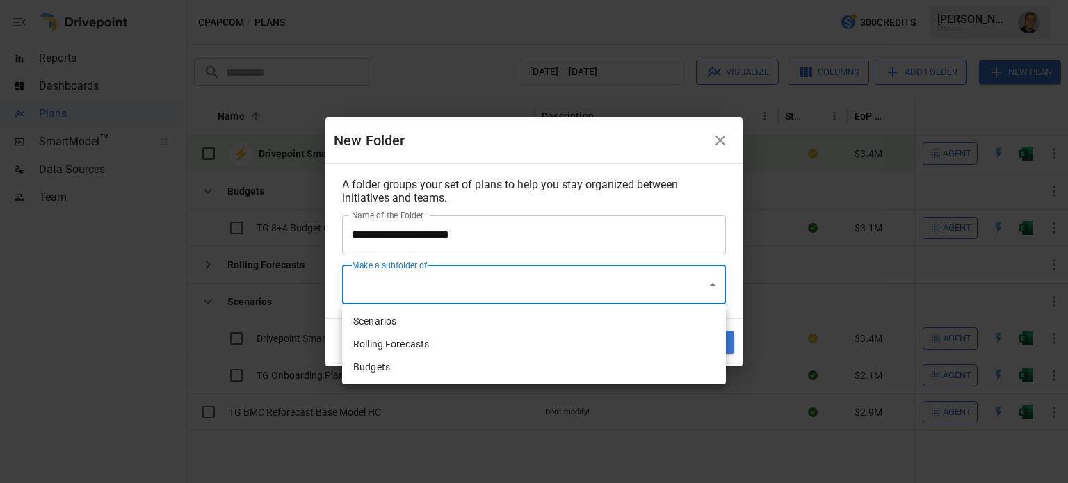
click at [407, 289] on div at bounding box center [534, 241] width 1068 height 483
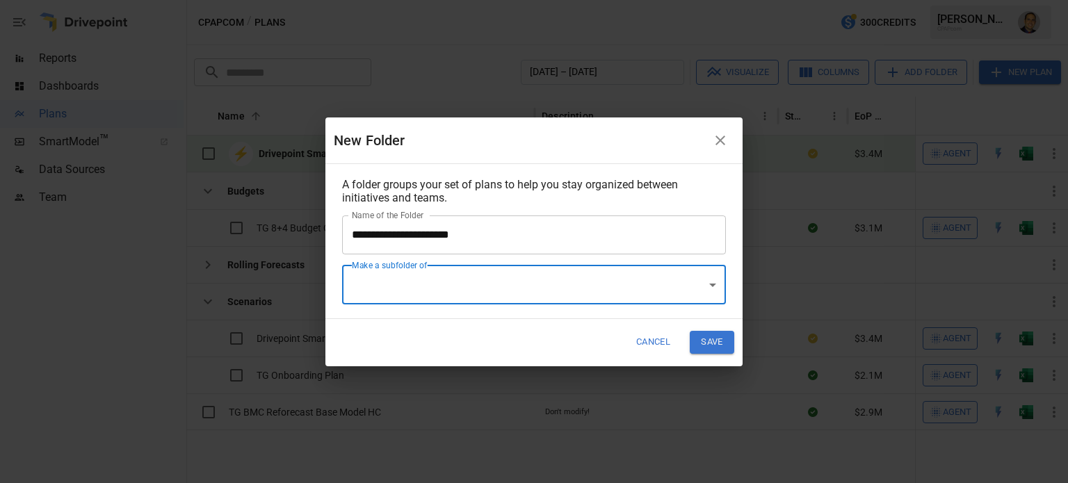
click at [489, 0] on body "**********" at bounding box center [534, 0] width 1068 height 0
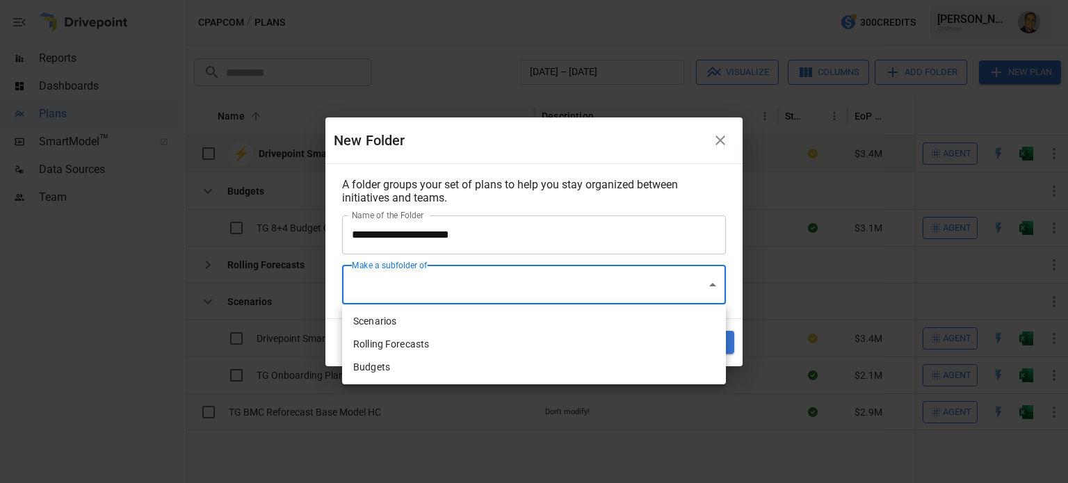
click at [553, 238] on div at bounding box center [534, 241] width 1068 height 483
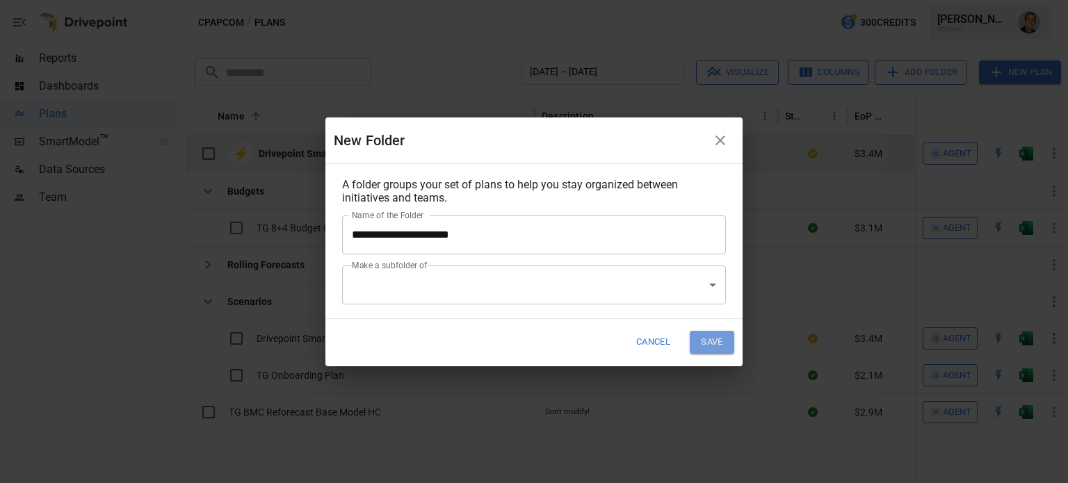
click at [713, 341] on button "Save" at bounding box center [712, 342] width 44 height 23
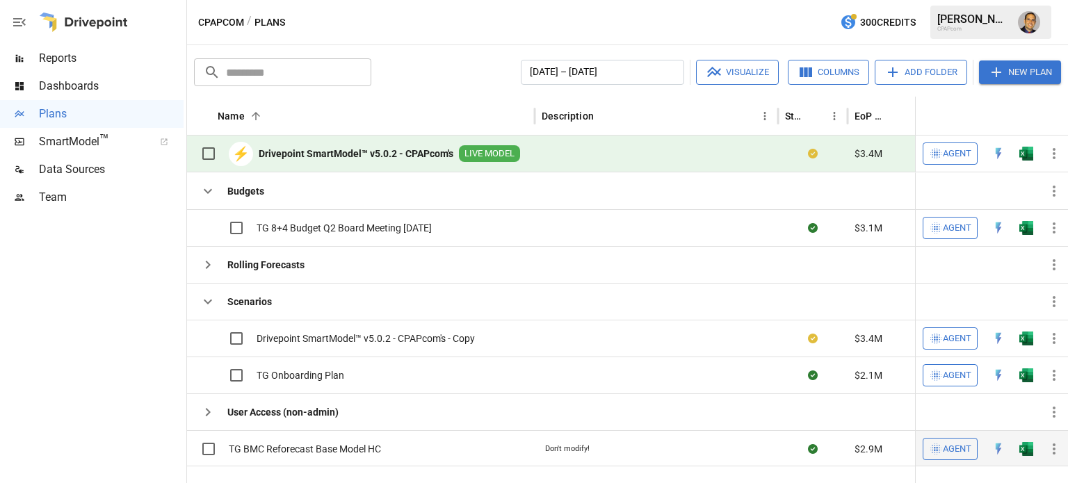
click at [1054, 445] on icon "button" at bounding box center [1054, 449] width 17 height 17
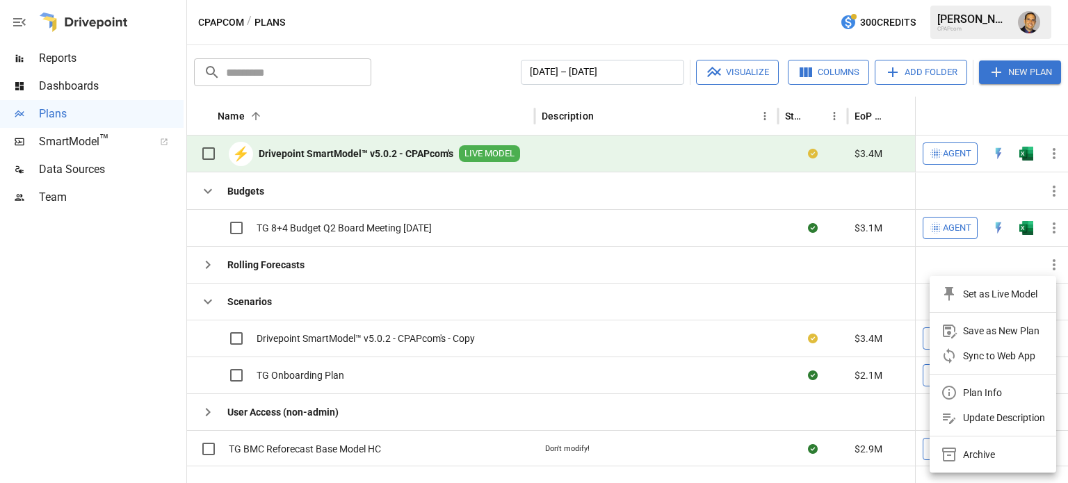
click at [102, 359] on div at bounding box center [534, 241] width 1068 height 483
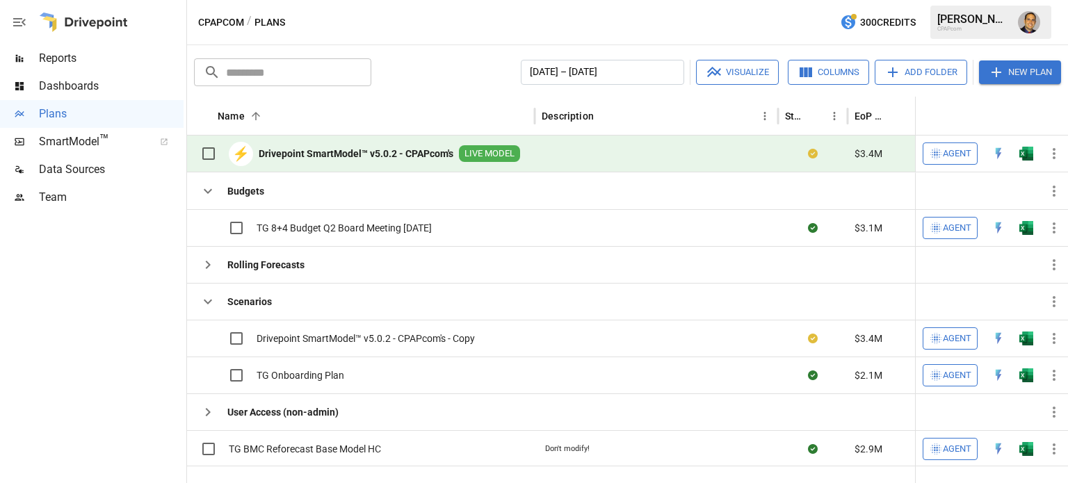
click at [56, 56] on span "Reports" at bounding box center [111, 58] width 145 height 17
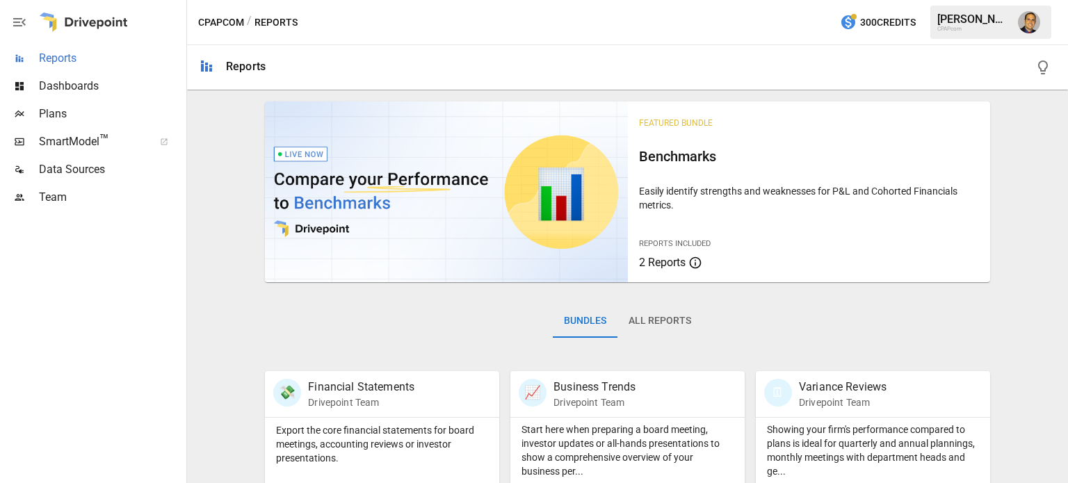
click at [54, 58] on span "Reports" at bounding box center [111, 58] width 145 height 17
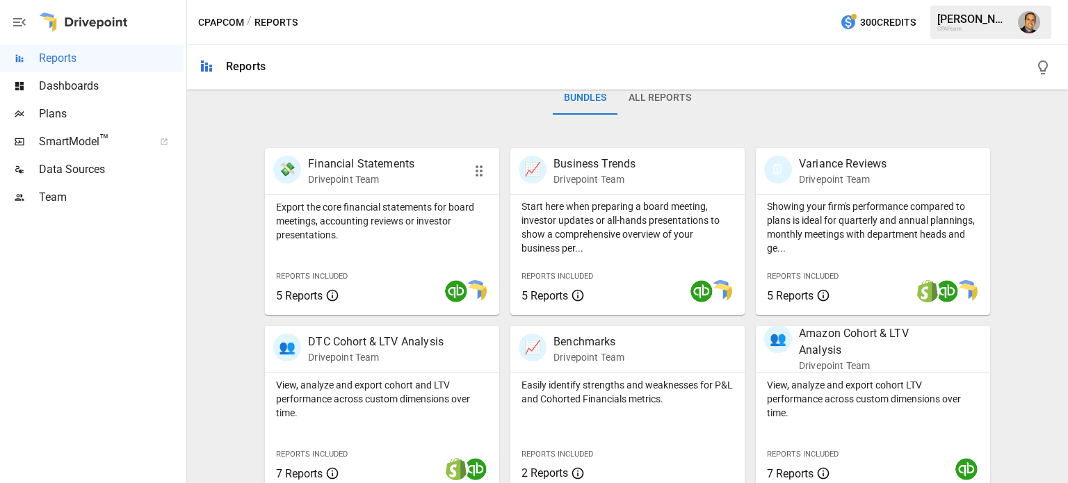
scroll to position [348, 0]
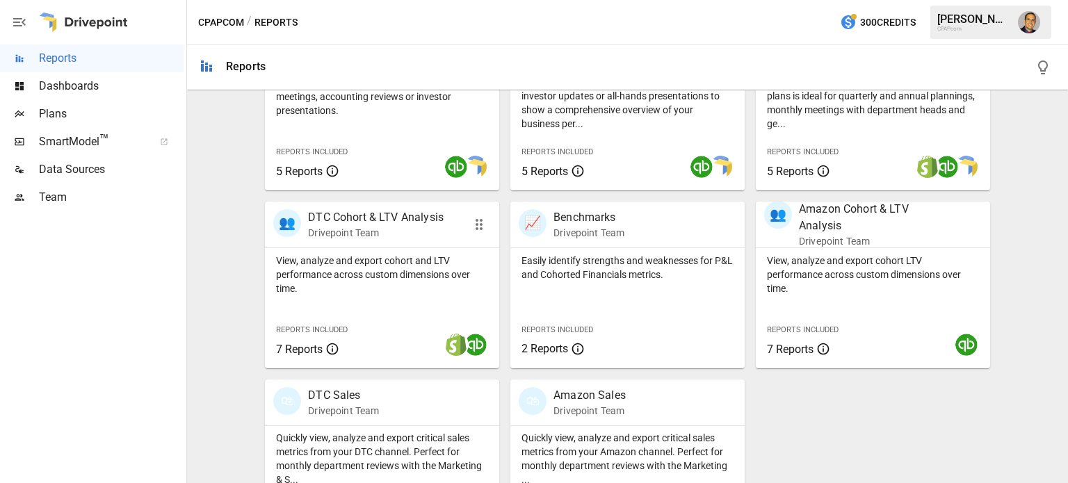
click at [384, 304] on div "View, analyze and export cohort and LTV performance across custom dimensions ov…" at bounding box center [382, 308] width 234 height 120
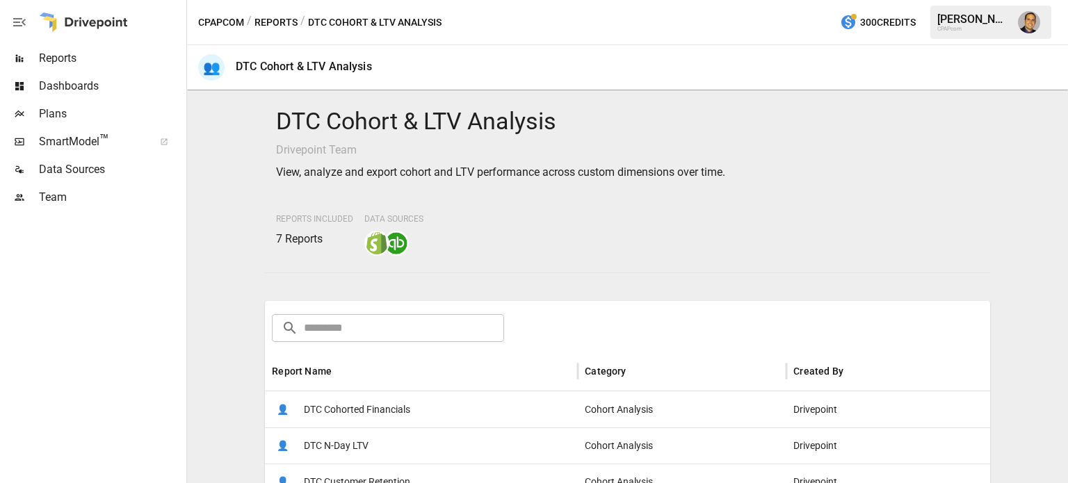
scroll to position [209, 0]
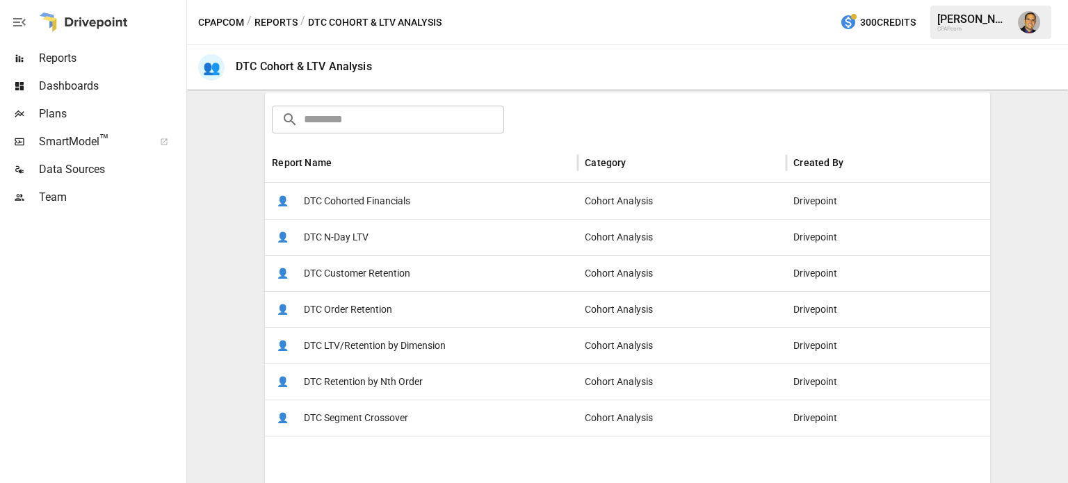
click at [395, 270] on span "DTC Customer Retention" at bounding box center [357, 273] width 106 height 35
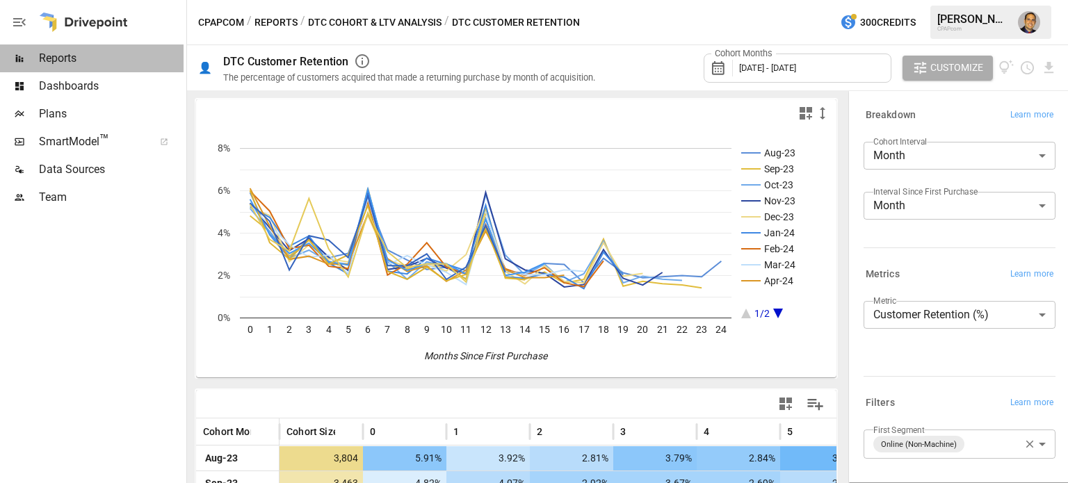
click at [58, 61] on span "Reports" at bounding box center [111, 58] width 145 height 17
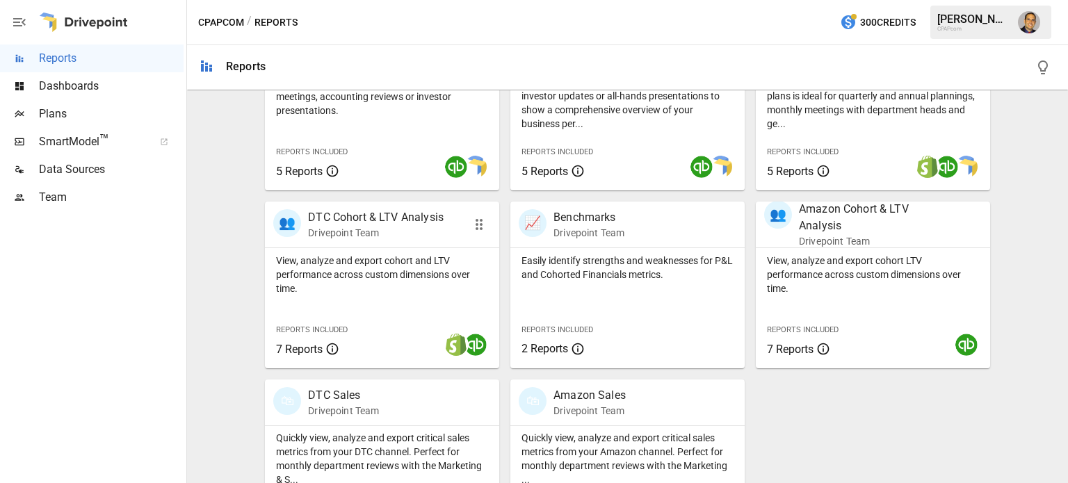
scroll to position [416, 0]
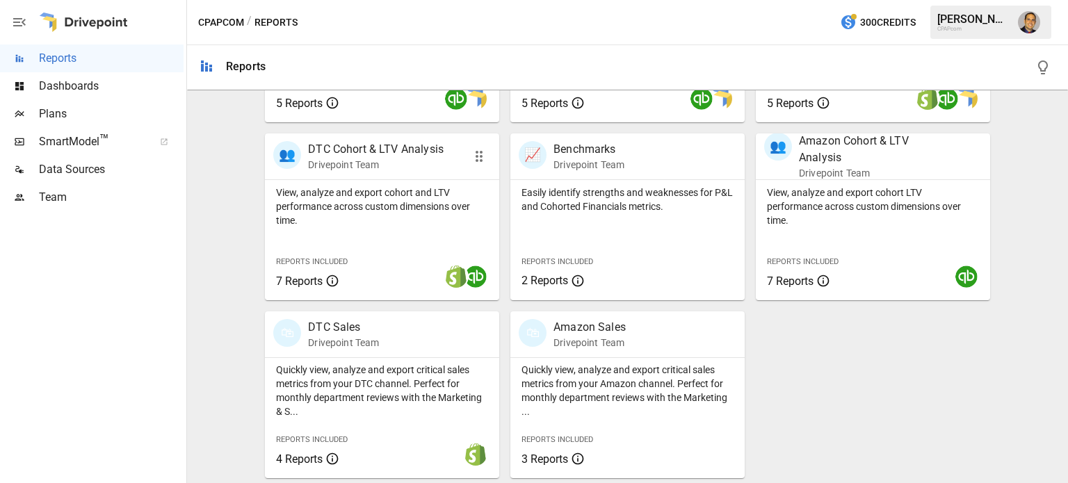
click at [379, 229] on div "View, analyze and export cohort and LTV performance across custom dimensions ov…" at bounding box center [382, 240] width 234 height 120
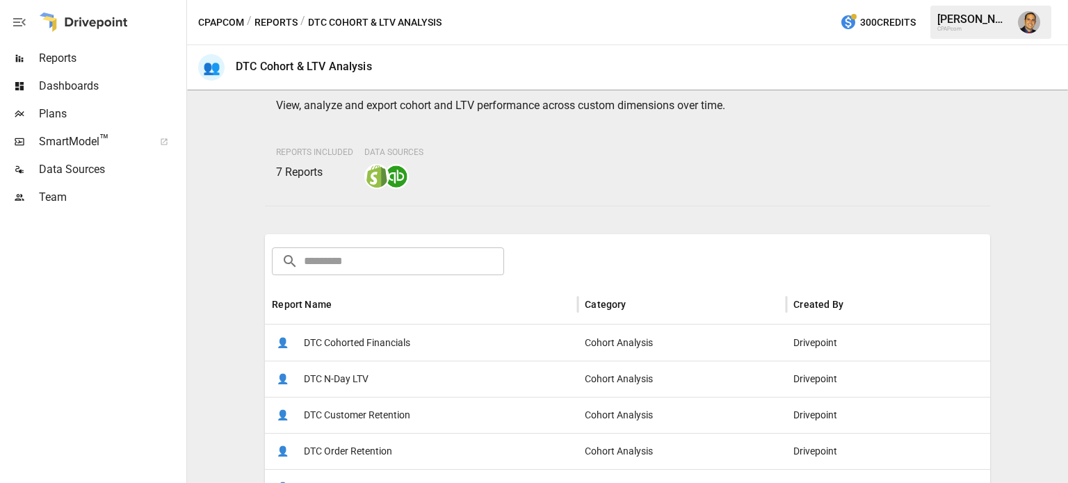
scroll to position [209, 0]
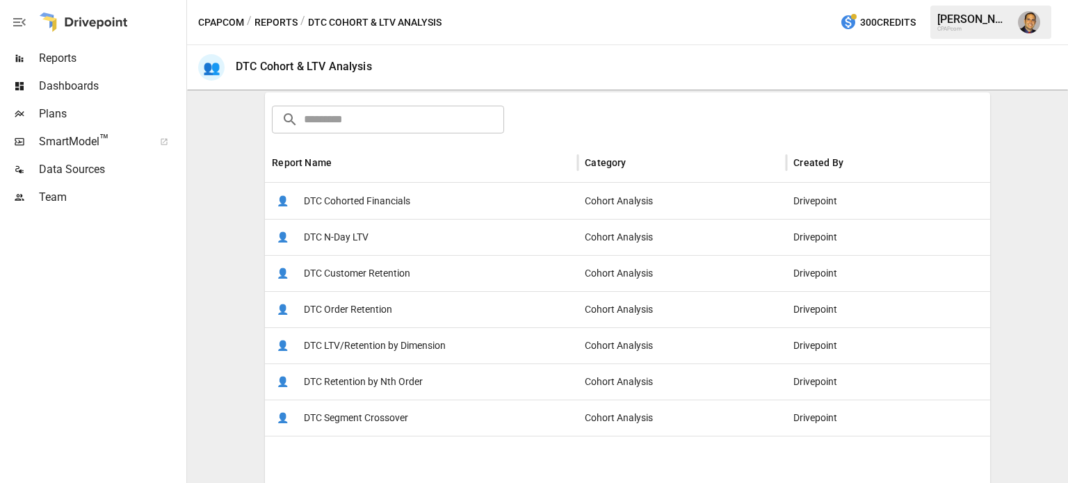
click at [341, 204] on span "DTC Cohorted Financials" at bounding box center [357, 201] width 106 height 35
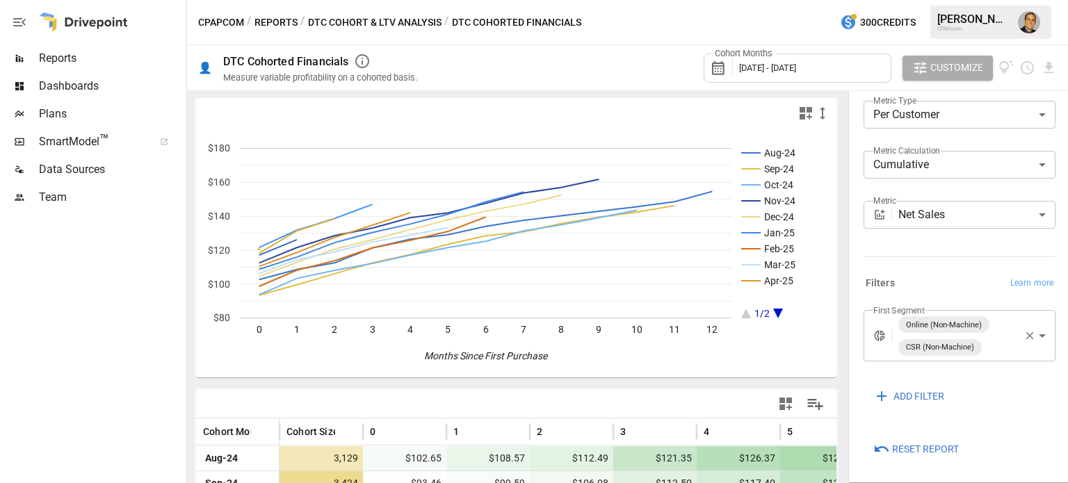
click at [1029, 0] on body "Reports Dashboards Plans SmartModel ™ Data Sources Team CPAPcom / Reports / DTC…" at bounding box center [534, 0] width 1068 height 0
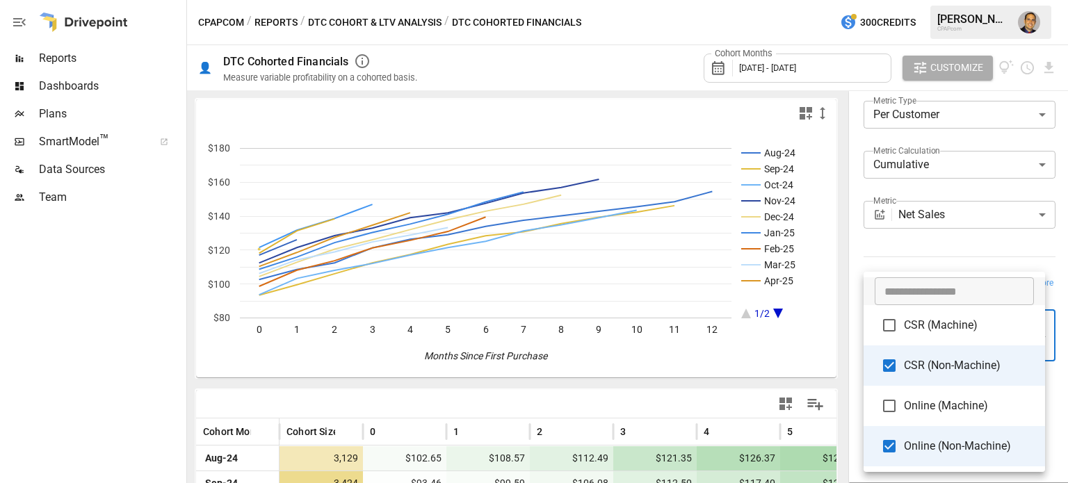
type input "**********"
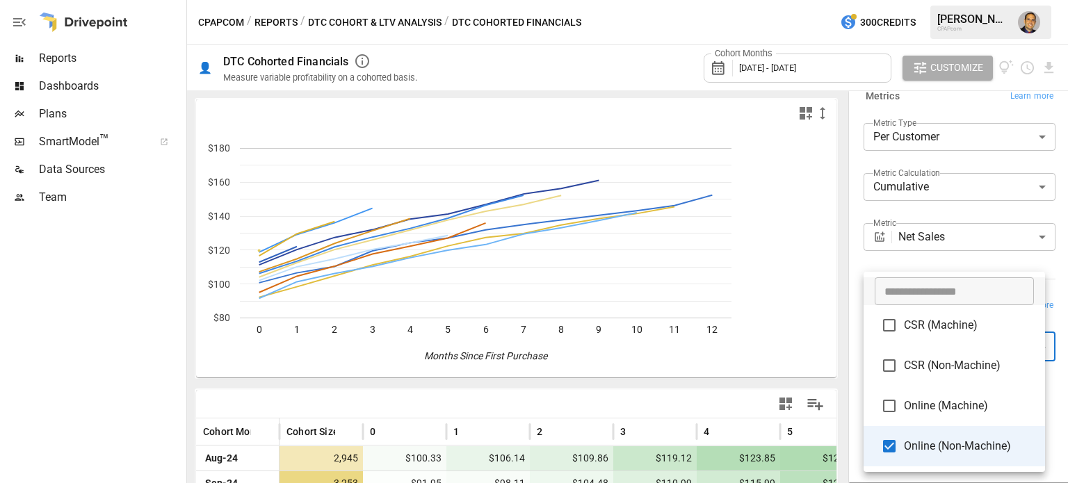
scroll to position [178, 0]
click at [850, 406] on div at bounding box center [534, 241] width 1068 height 483
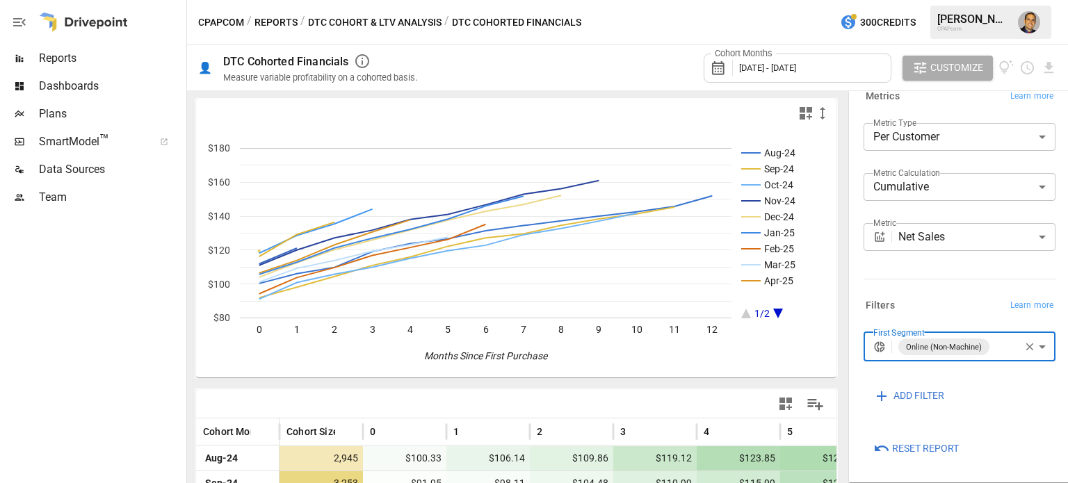
click at [951, 0] on body "Reports Dashboards Plans SmartModel ™ Data Sources Team CPAPcom / Reports / DTC…" at bounding box center [534, 0] width 1068 height 0
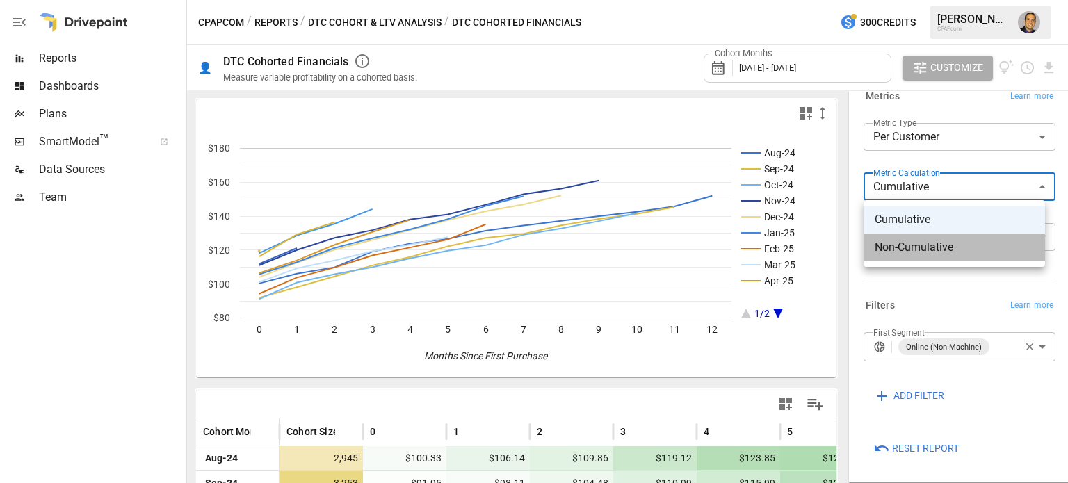
click at [918, 241] on span "Non-Cumulative" at bounding box center [954, 247] width 159 height 17
type input "**********"
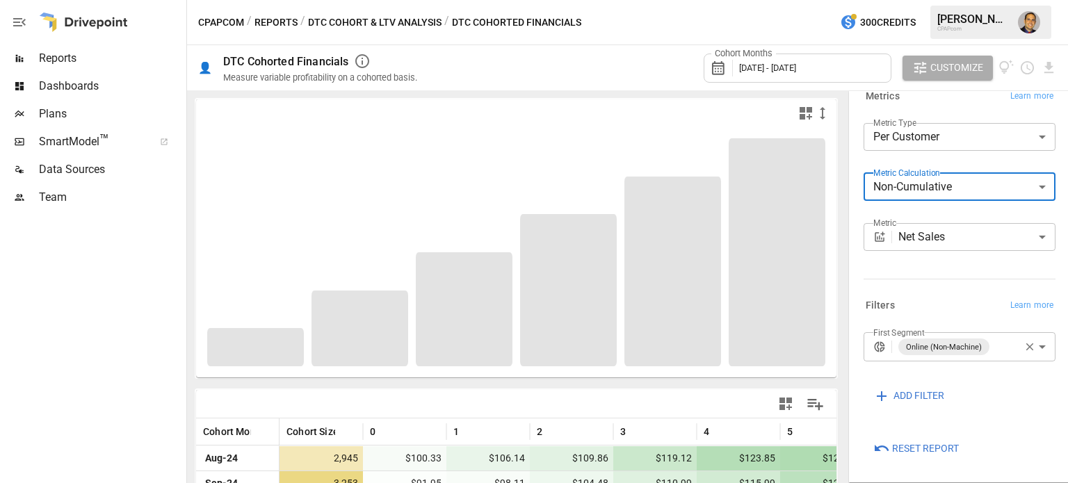
scroll to position [178, 0]
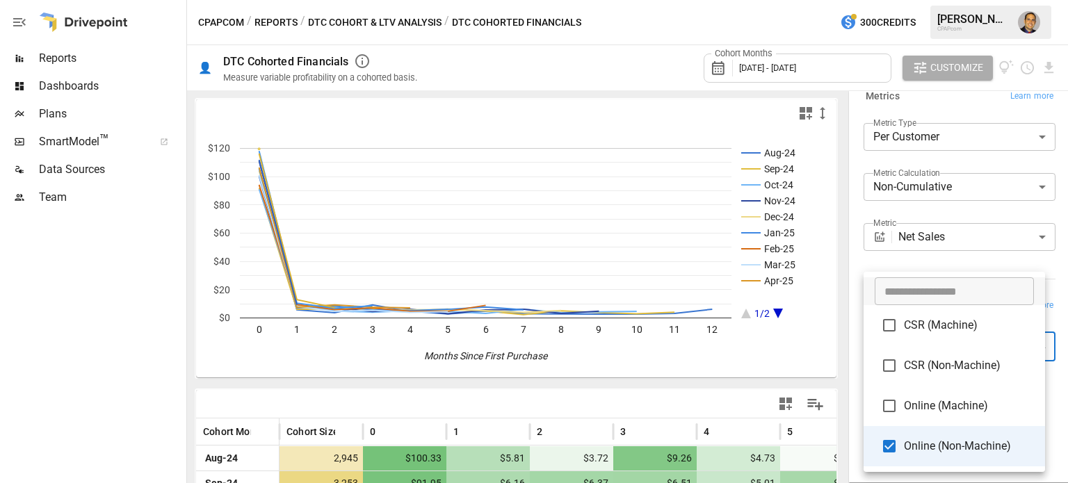
click at [1031, 0] on body "Reports Dashboards Plans SmartModel ™ Data Sources Team CPAPcom / Reports / DTC…" at bounding box center [534, 0] width 1068 height 0
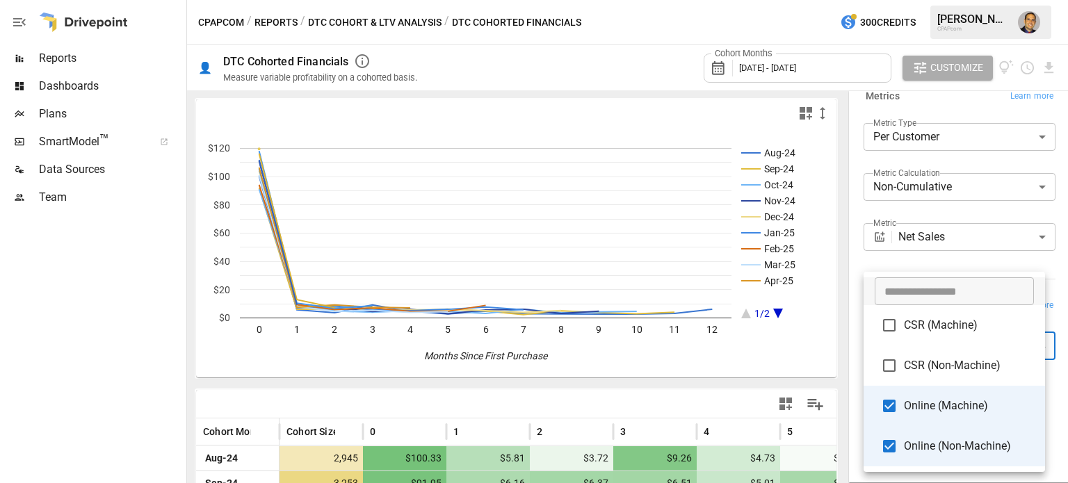
scroll to position [178, 0]
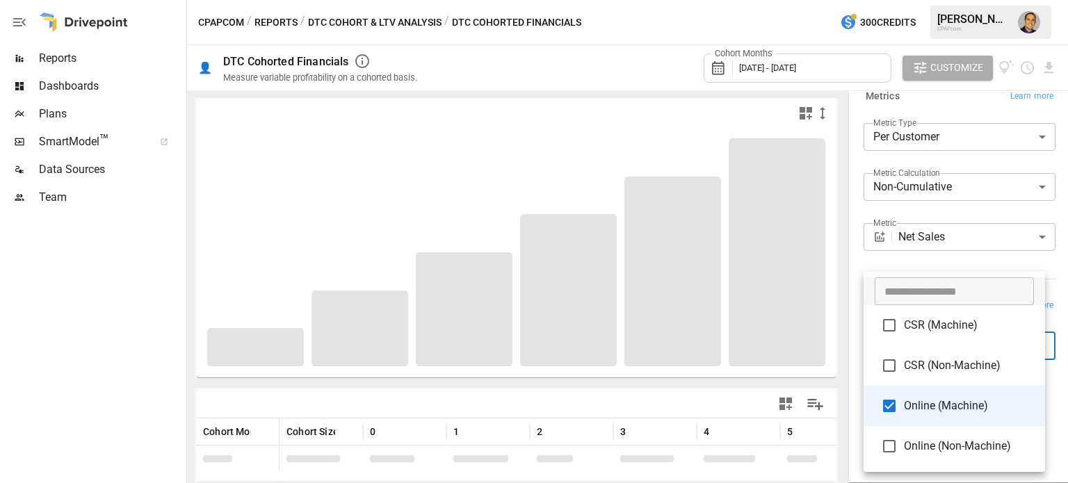
type input "**********"
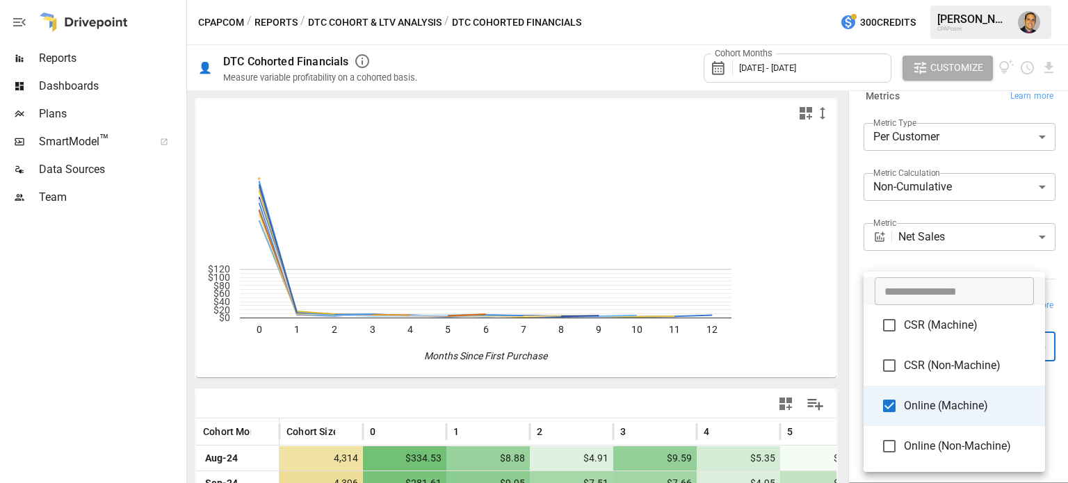
scroll to position [178, 0]
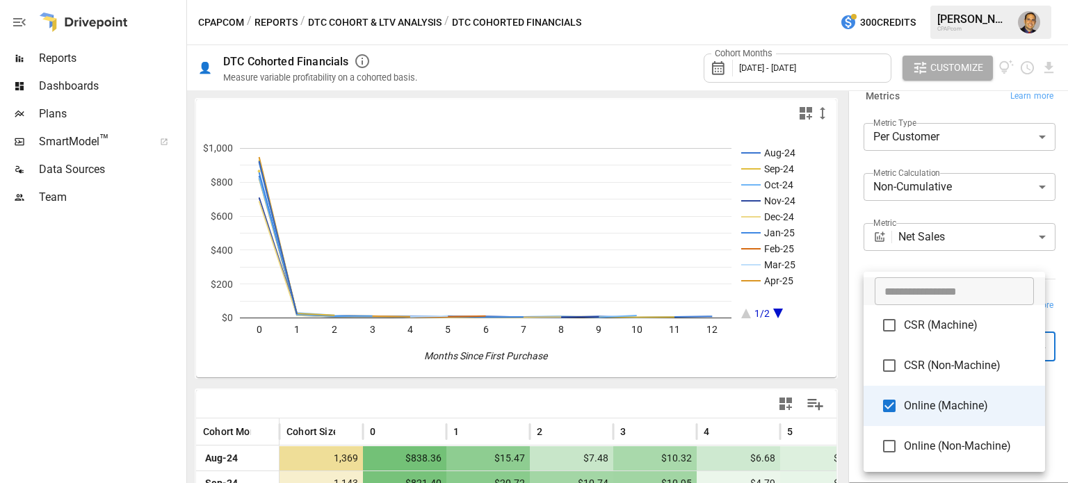
click at [90, 375] on div at bounding box center [534, 241] width 1068 height 483
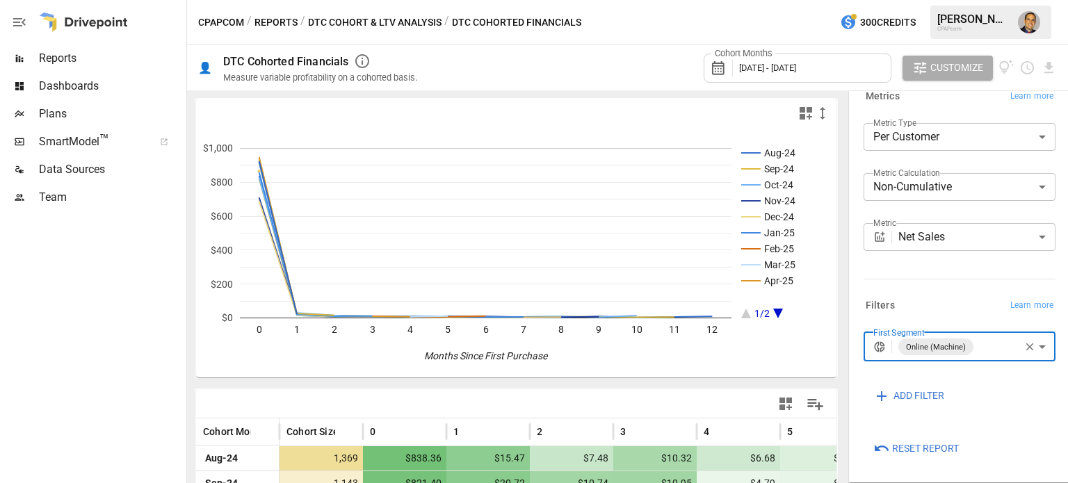
scroll to position [39, 0]
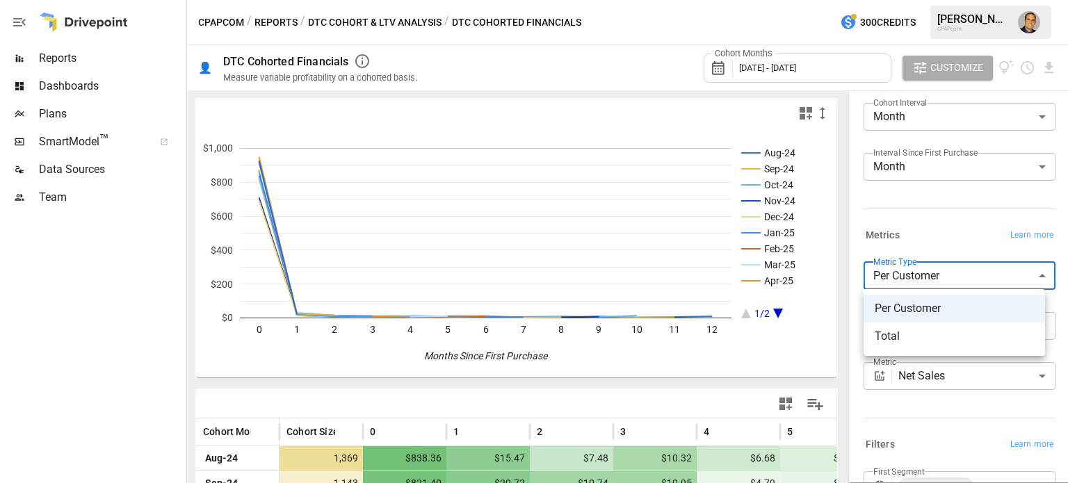
click at [977, 0] on body "Reports Dashboards Plans SmartModel ™ Data Sources Team CPAPcom / Reports / DTC…" at bounding box center [534, 0] width 1068 height 0
click at [949, 222] on div at bounding box center [534, 241] width 1068 height 483
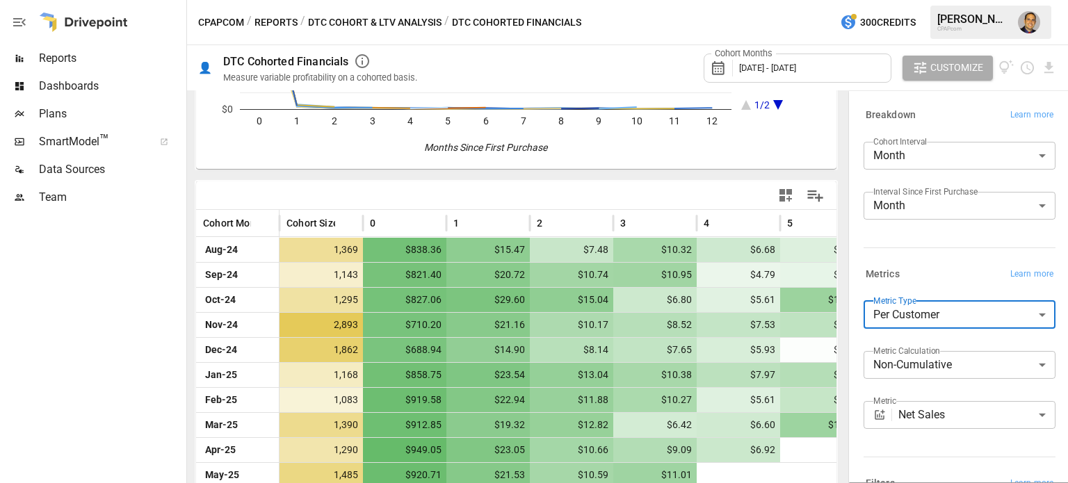
scroll to position [139, 0]
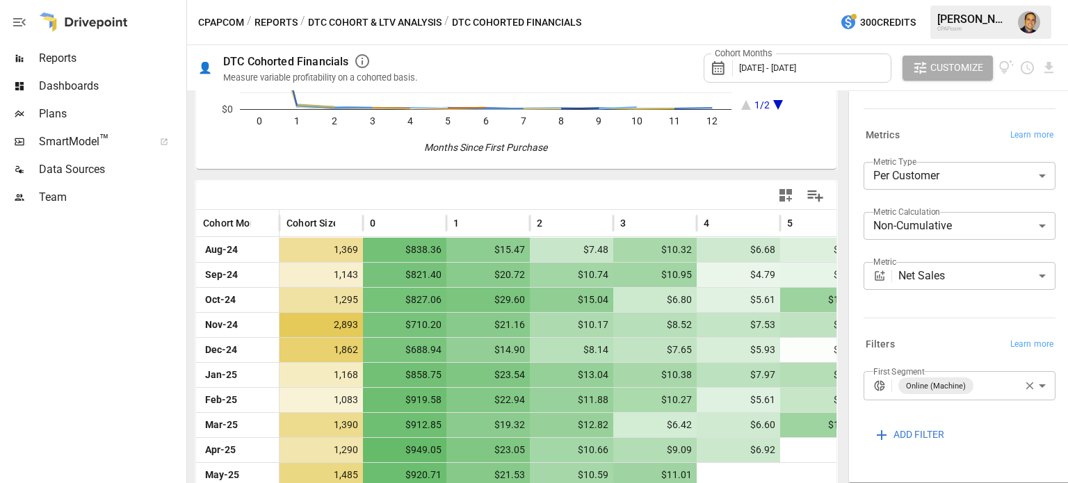
click at [922, 216] on label "Metric Calculation" at bounding box center [906, 212] width 67 height 12
click at [916, 0] on body "Reports Dashboards Plans SmartModel ™ Data Sources Team CPAPcom / Reports / DTC…" at bounding box center [534, 0] width 1068 height 0
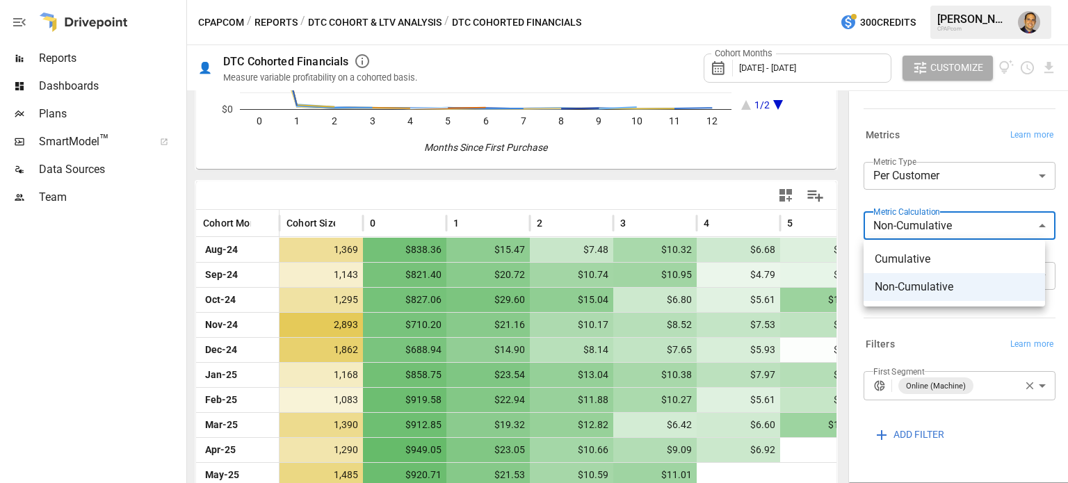
click at [905, 260] on span "Cumulative" at bounding box center [954, 259] width 159 height 17
type input "**********"
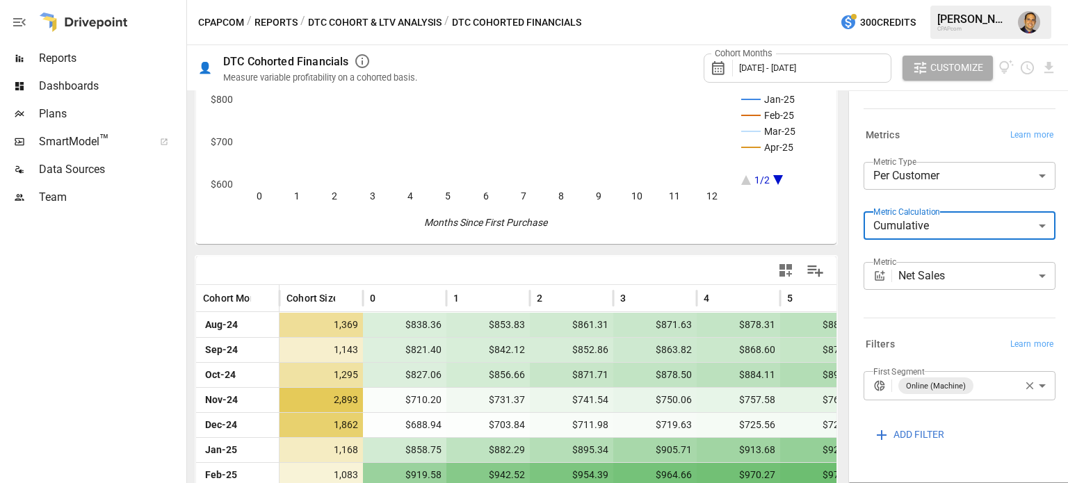
scroll to position [28, 0]
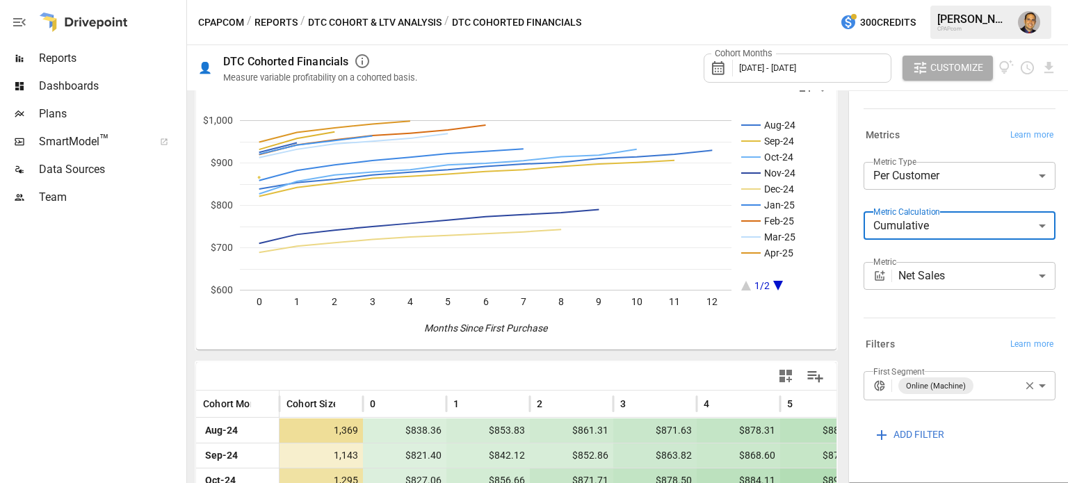
click at [64, 124] on div "Plans" at bounding box center [92, 114] width 184 height 28
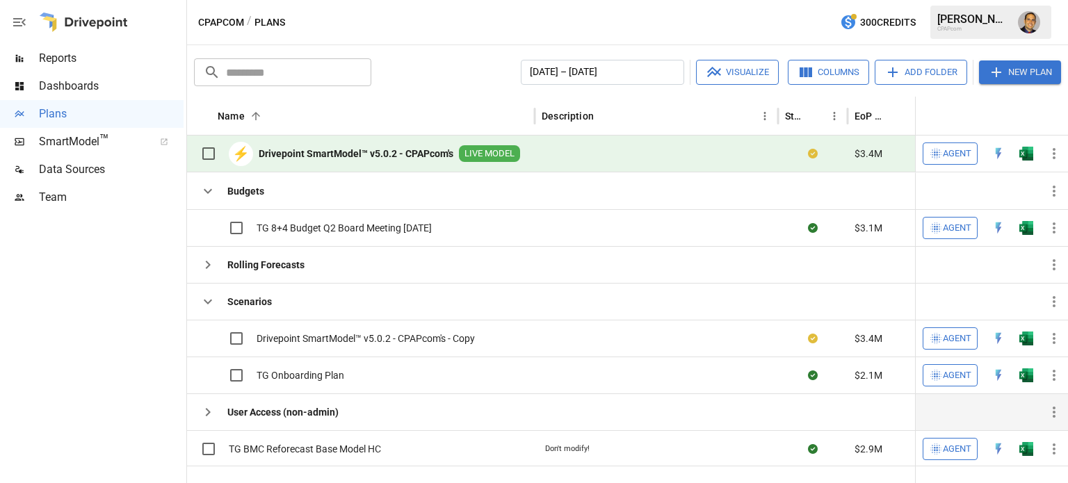
click at [1051, 411] on icon "button" at bounding box center [1054, 412] width 17 height 17
click at [410, 412] on div at bounding box center [534, 241] width 1068 height 483
click at [58, 197] on span "Team" at bounding box center [111, 197] width 145 height 17
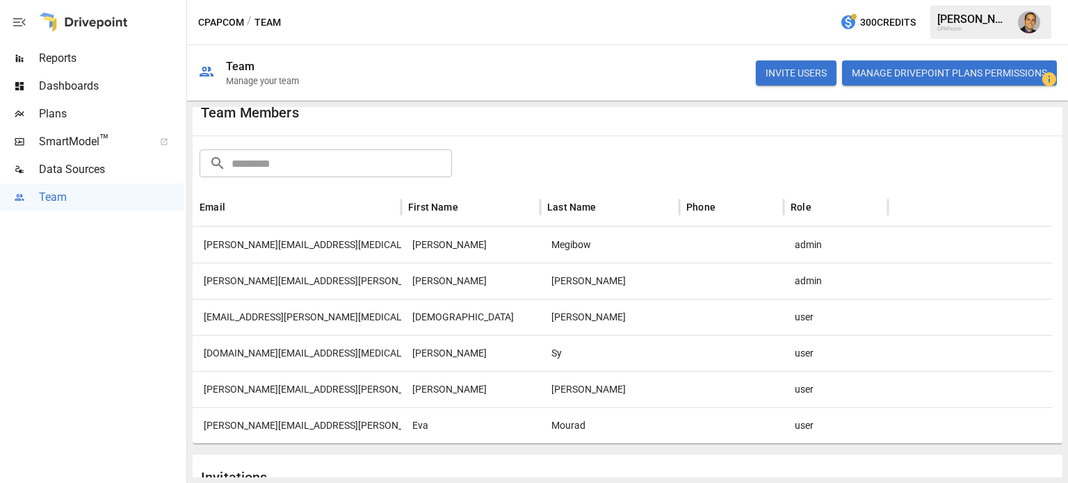
scroll to position [39, 0]
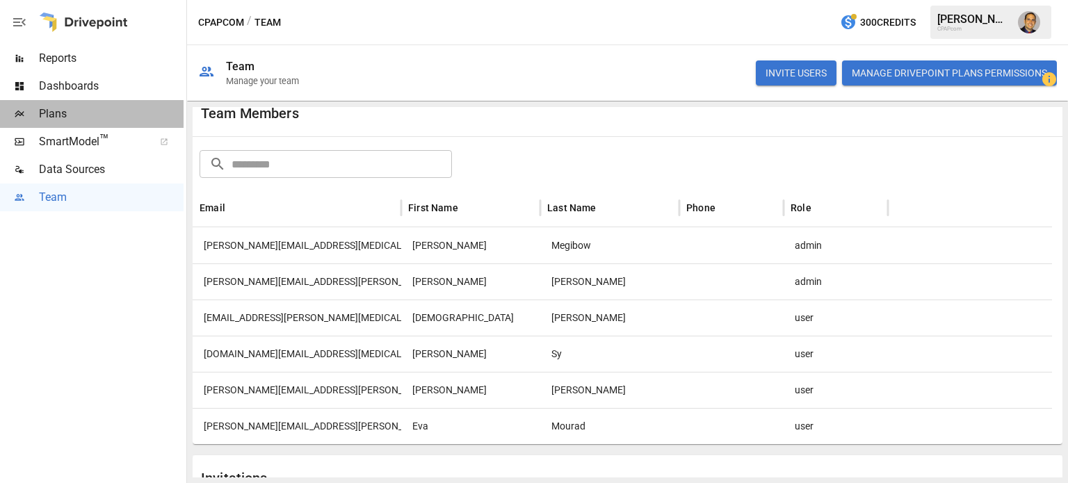
click at [63, 117] on span "Plans" at bounding box center [111, 114] width 145 height 17
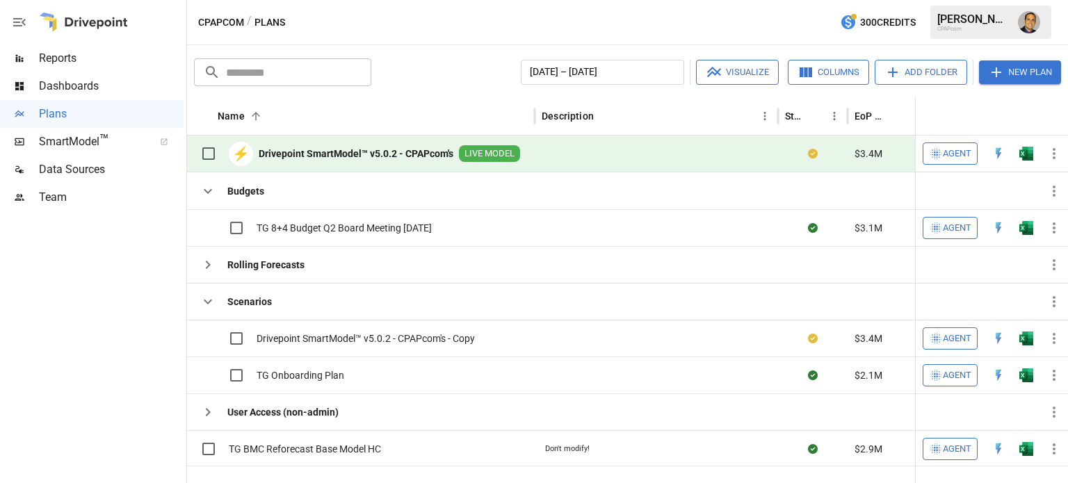
click at [64, 63] on span "Reports" at bounding box center [111, 58] width 145 height 17
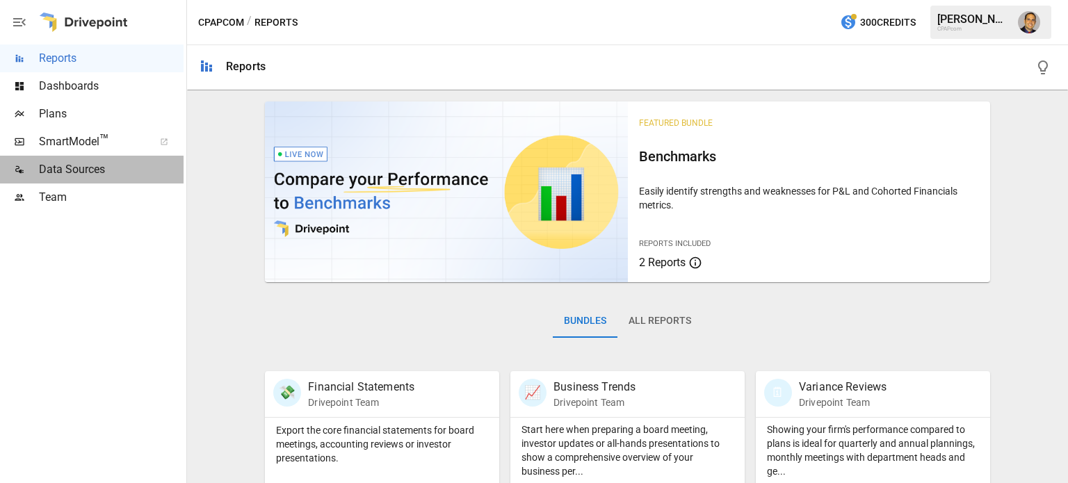
click at [47, 165] on span "Data Sources" at bounding box center [111, 169] width 145 height 17
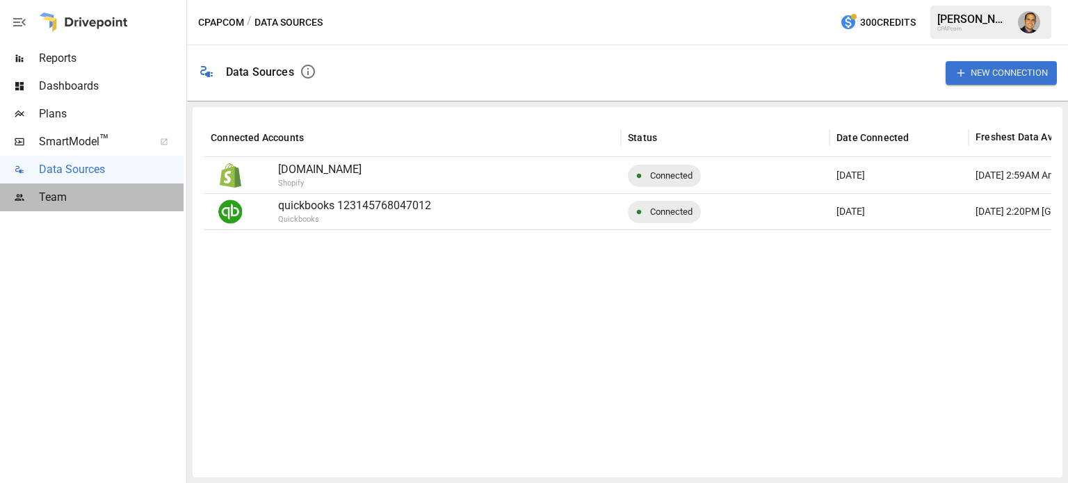
click at [99, 200] on span "Team" at bounding box center [111, 197] width 145 height 17
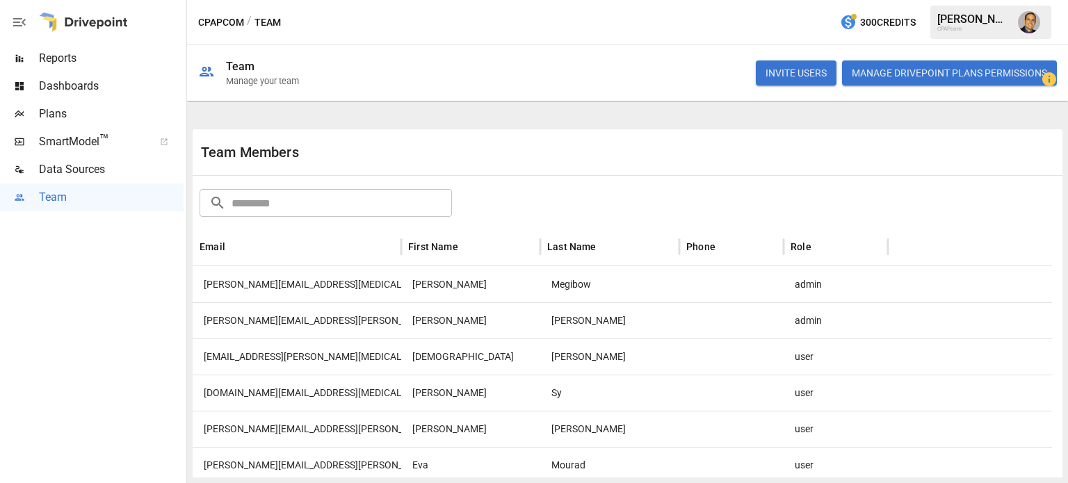
click at [56, 55] on span "Reports" at bounding box center [111, 58] width 145 height 17
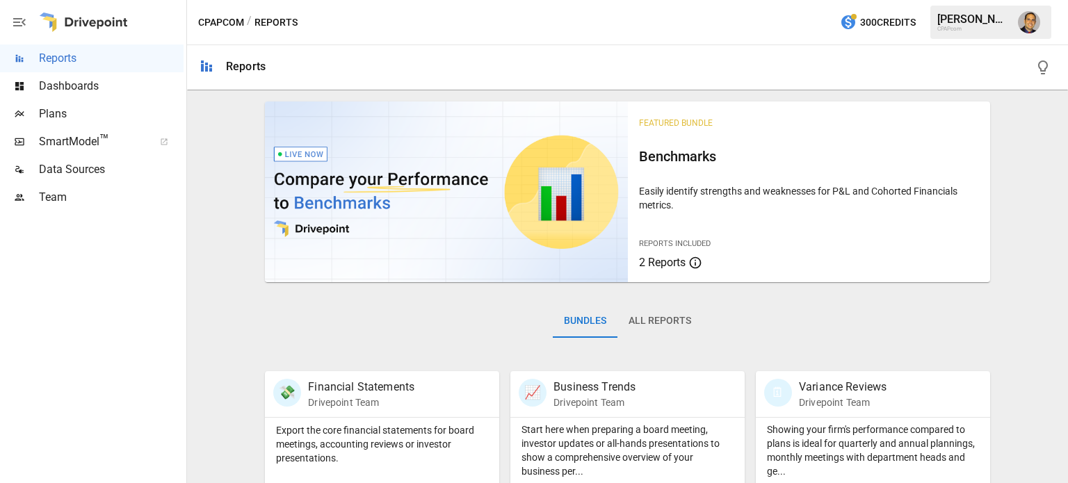
click at [47, 108] on span "Plans" at bounding box center [111, 114] width 145 height 17
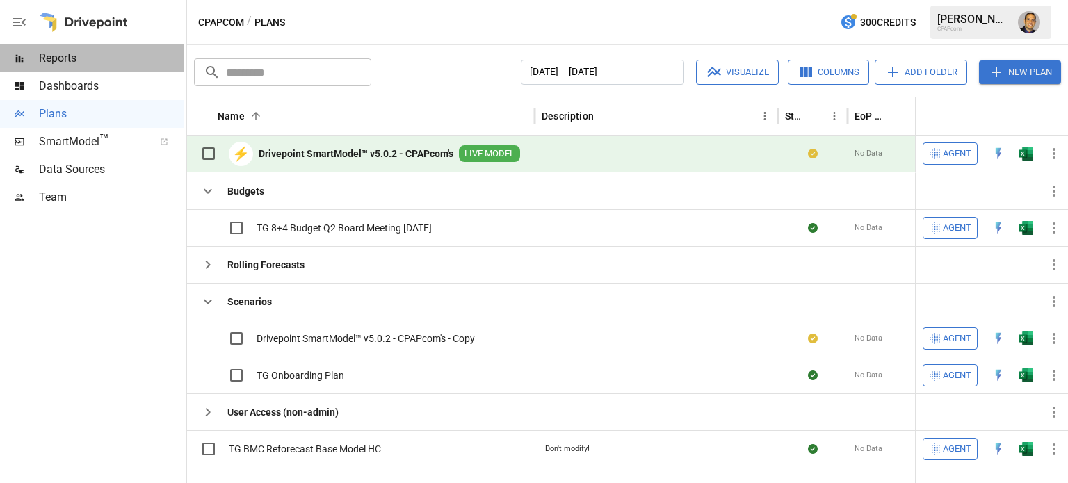
click at [87, 55] on span "Reports" at bounding box center [111, 58] width 145 height 17
